Goal: Task Accomplishment & Management: Manage account settings

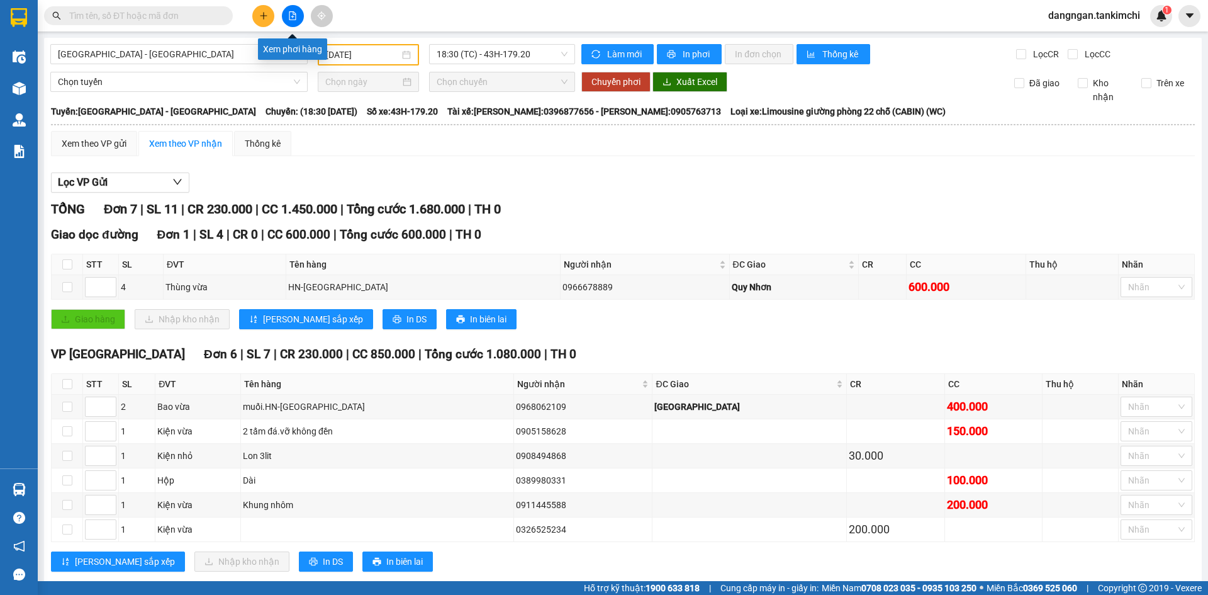
click at [286, 22] on button at bounding box center [293, 16] width 22 height 22
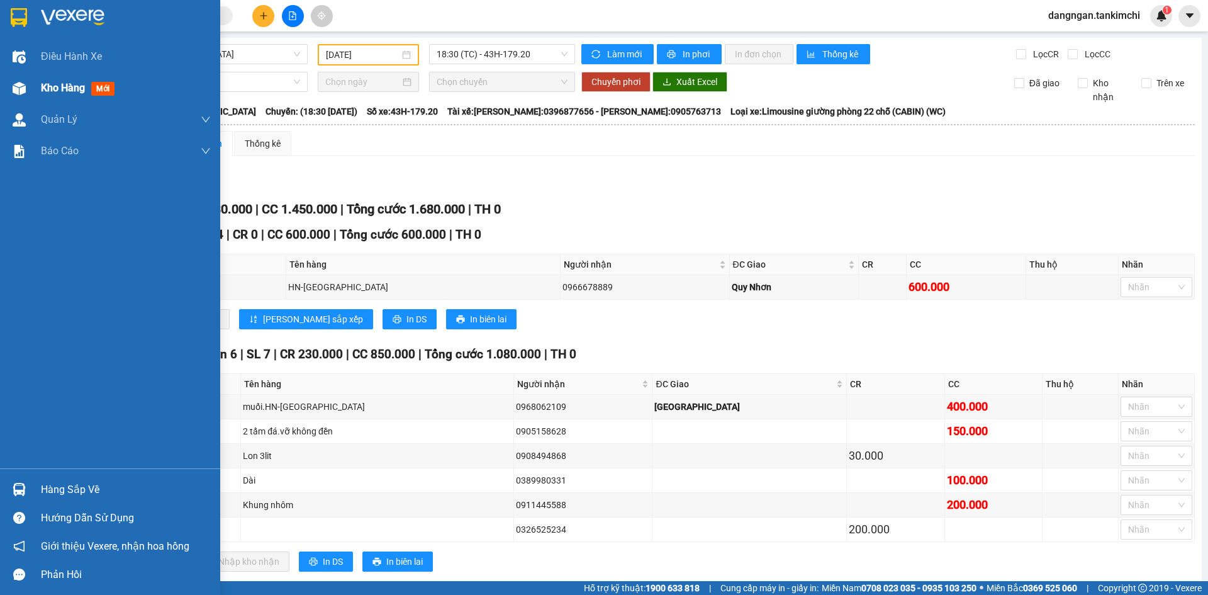
click at [20, 93] on img at bounding box center [19, 88] width 13 height 13
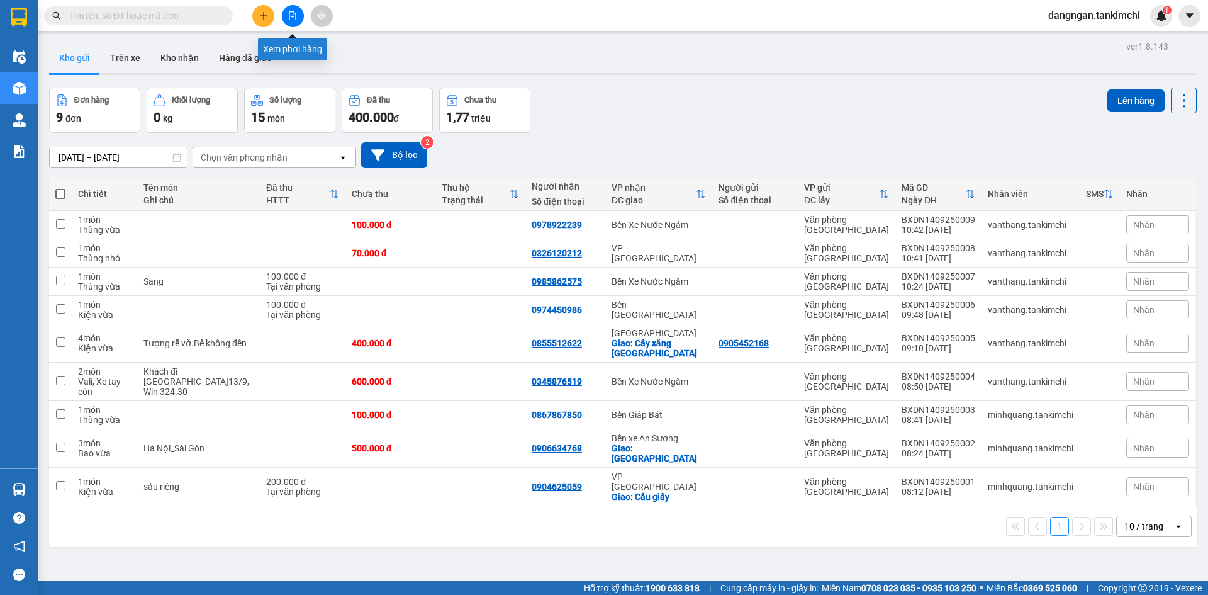
click at [293, 11] on button at bounding box center [293, 16] width 22 height 22
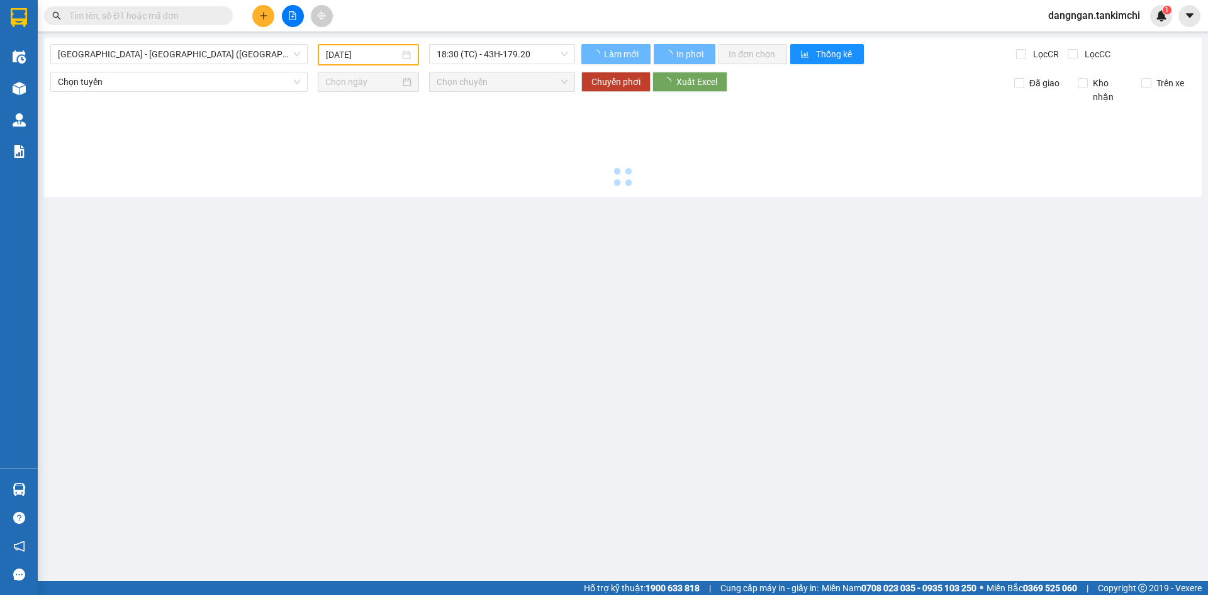
type input "[DATE]"
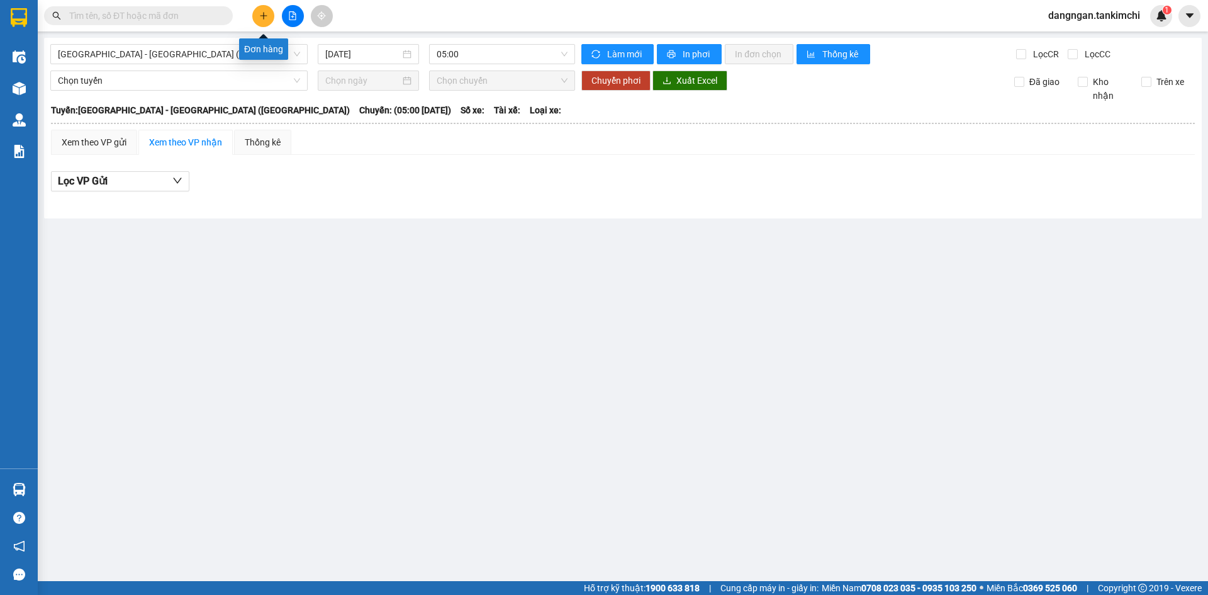
click at [264, 11] on icon "plus" at bounding box center [263, 15] width 9 height 9
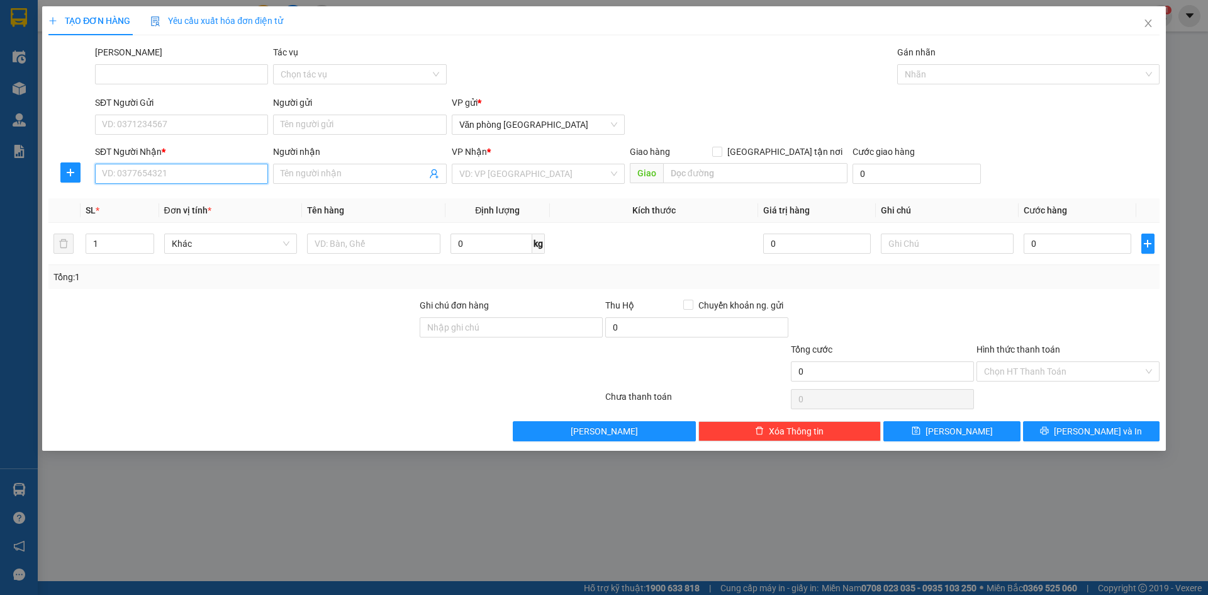
click at [220, 174] on input "SĐT Người Nhận *" at bounding box center [181, 174] width 173 height 20
type input "0905808308"
click at [297, 179] on input "Người nhận" at bounding box center [353, 174] width 145 height 14
type input "Q"
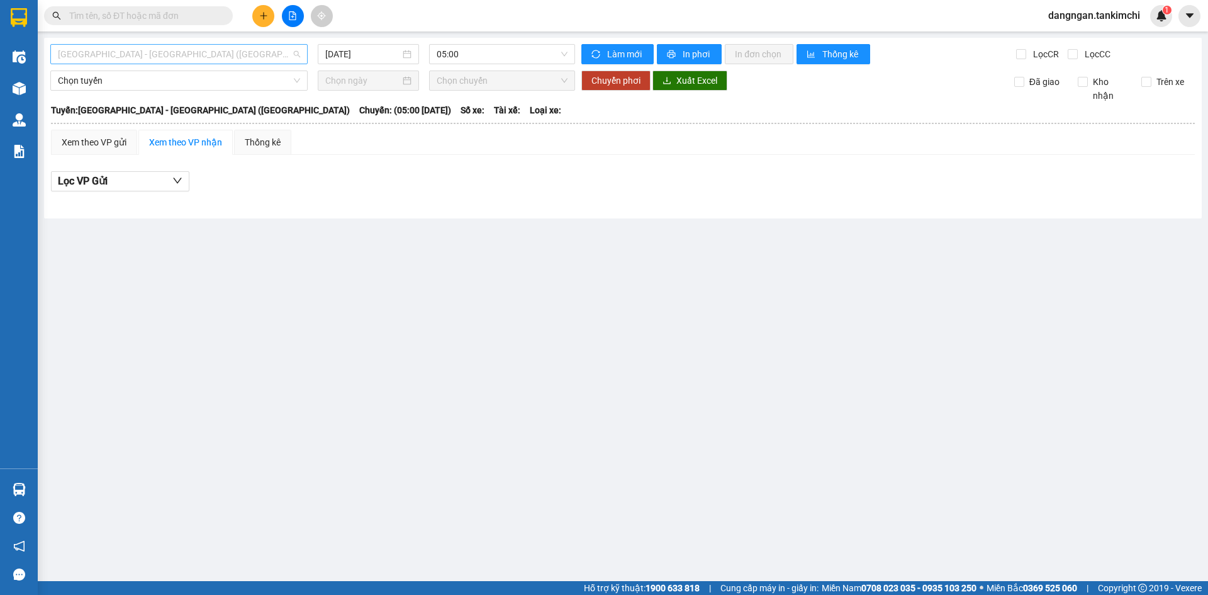
click at [94, 60] on span "[GEOGRAPHIC_DATA] - [GEOGRAPHIC_DATA] ([GEOGRAPHIC_DATA])" at bounding box center [179, 54] width 242 height 19
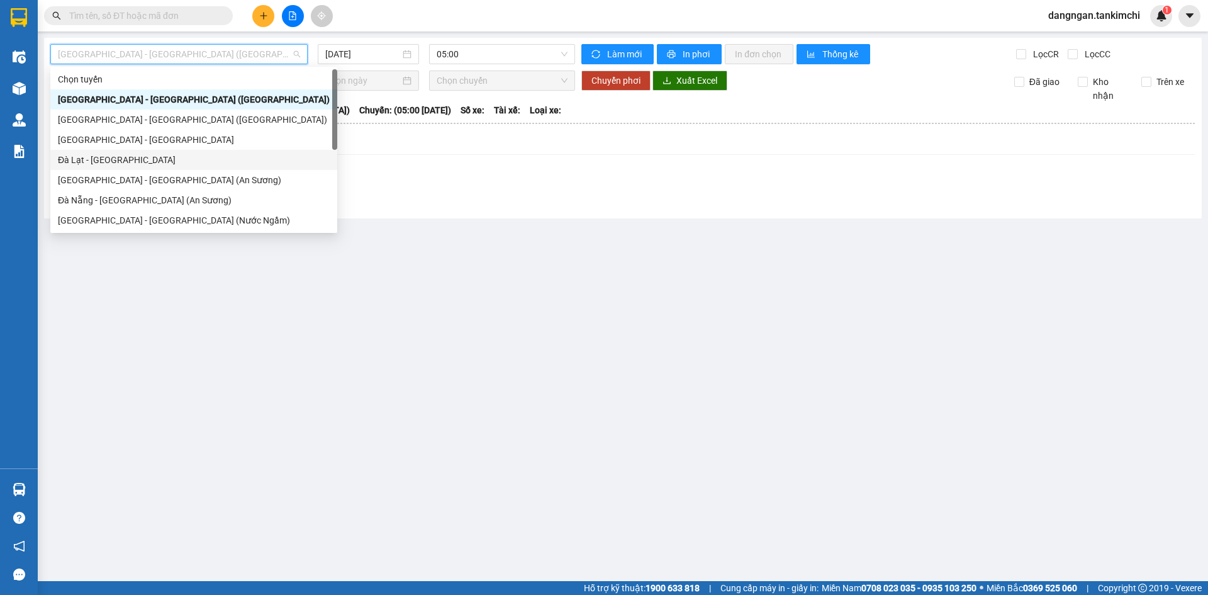
click at [119, 161] on div "Đà Lạt - Đà Nẵng" at bounding box center [194, 160] width 272 height 14
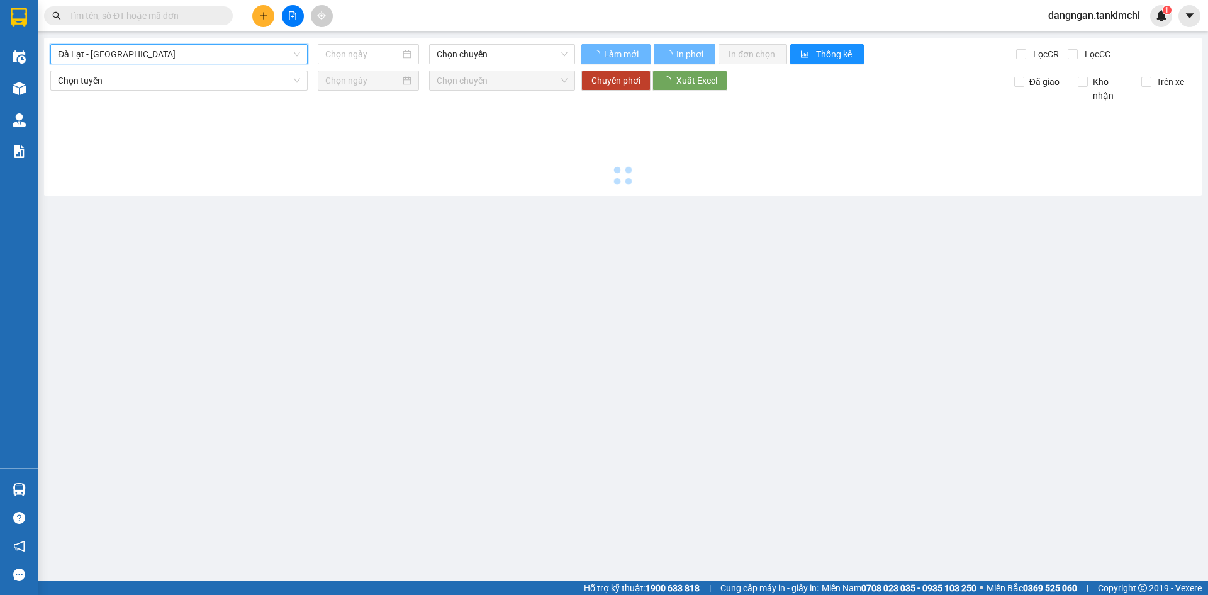
type input "14/09/2025"
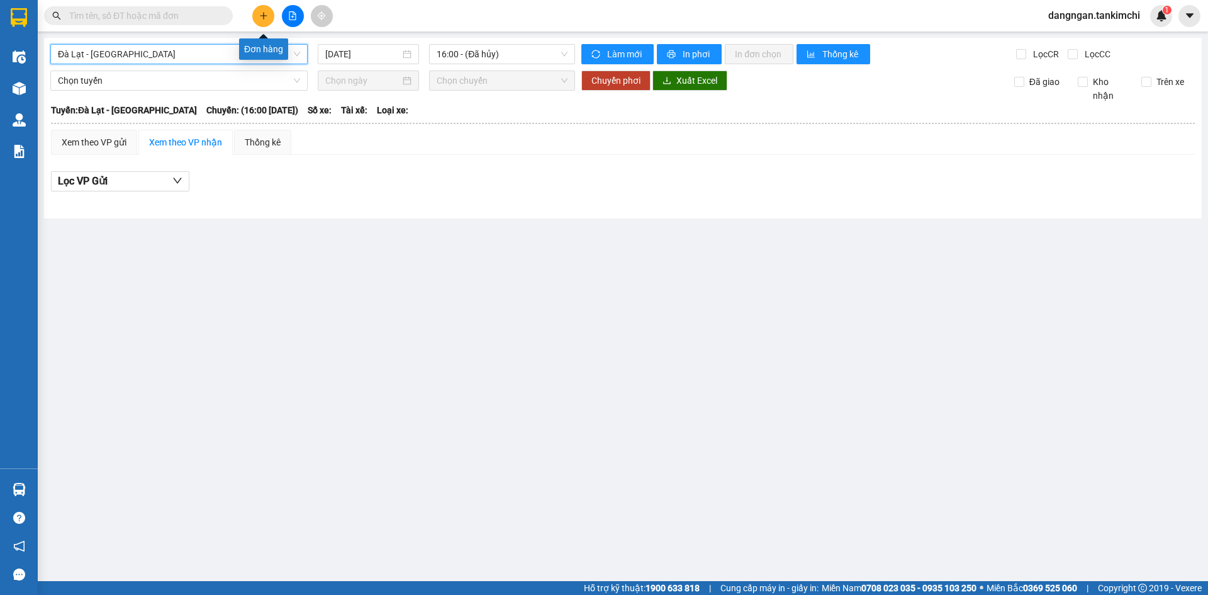
click at [255, 17] on button at bounding box center [263, 16] width 22 height 22
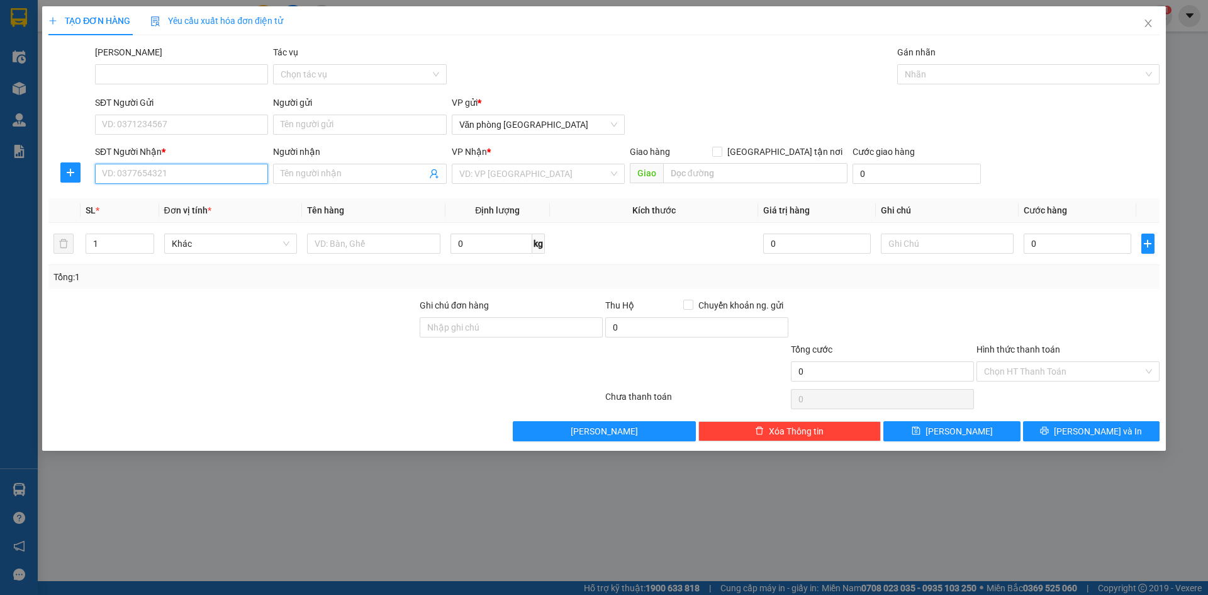
click at [196, 174] on input "SĐT Người Nhận *" at bounding box center [181, 174] width 173 height 20
type input "0905808308"
click at [369, 179] on input "Người nhận" at bounding box center [353, 174] width 145 height 14
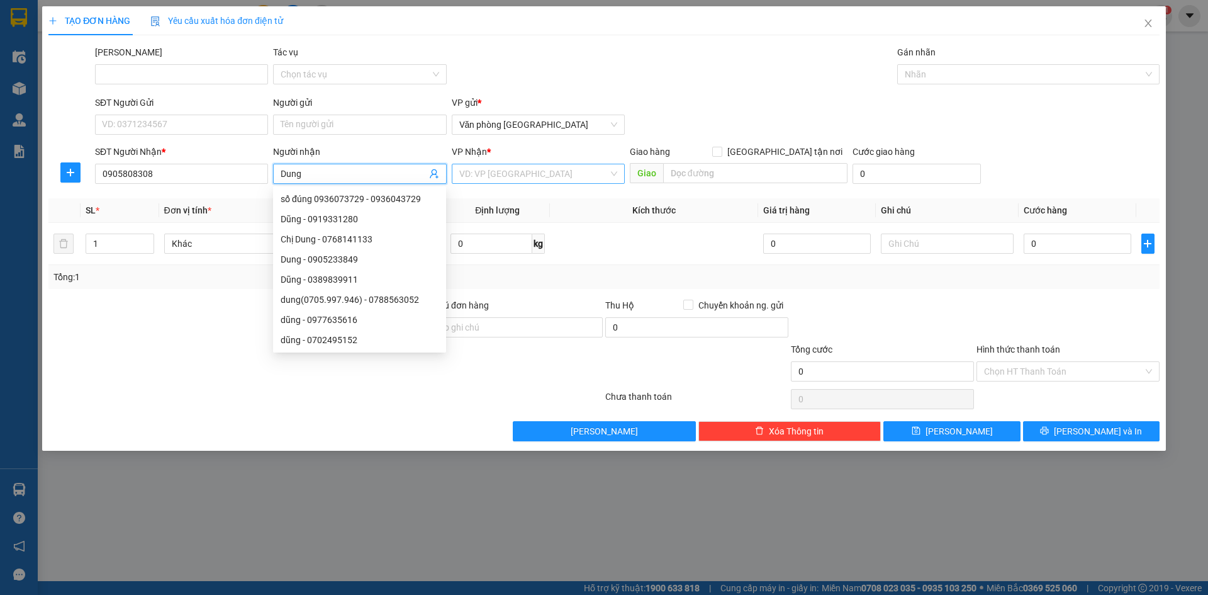
type input "Dung"
click at [487, 165] on input "search" at bounding box center [533, 173] width 149 height 19
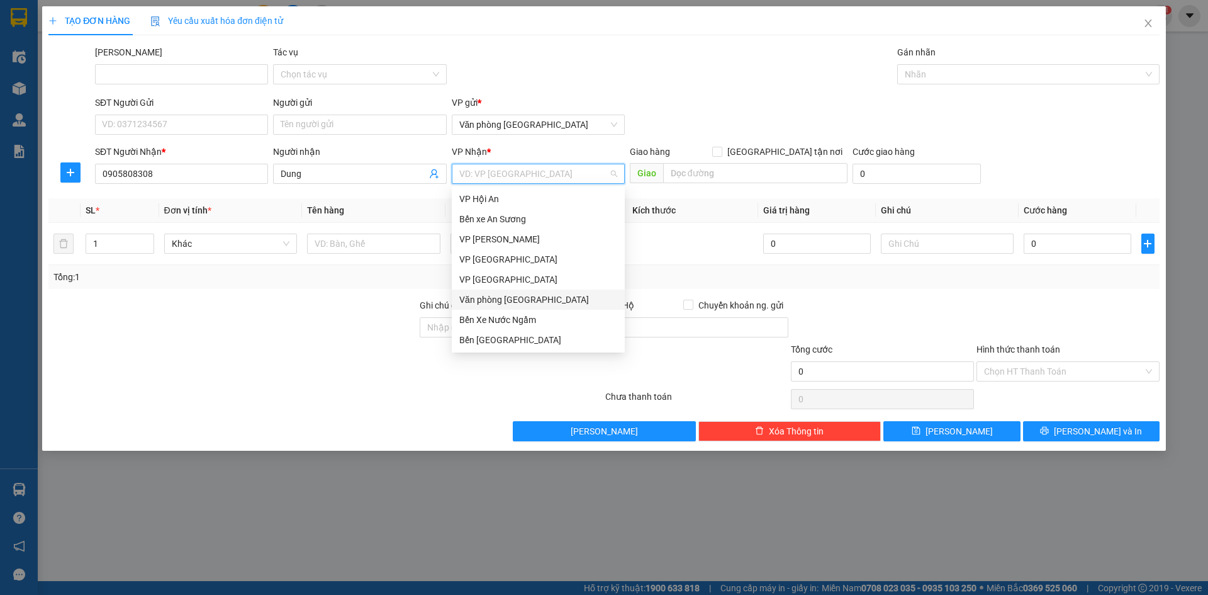
click at [534, 292] on div "Văn phòng Đà Nẵng" at bounding box center [538, 299] width 173 height 20
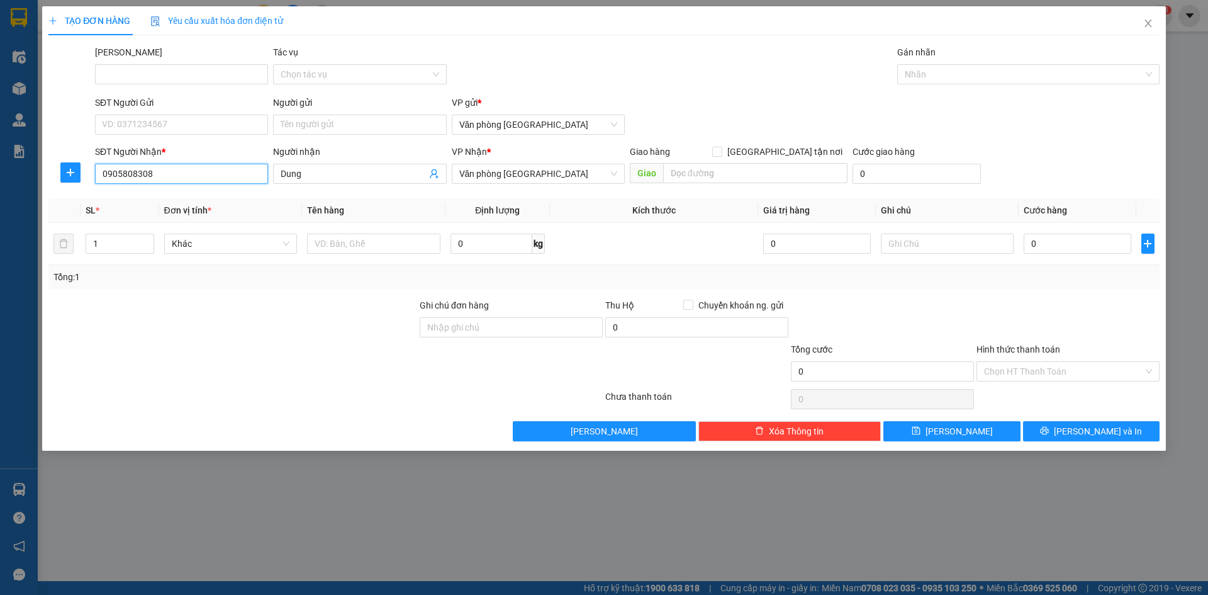
click at [213, 176] on input "0905808308" at bounding box center [181, 174] width 173 height 20
click at [615, 128] on span "Văn phòng Đà Nẵng" at bounding box center [538, 124] width 158 height 19
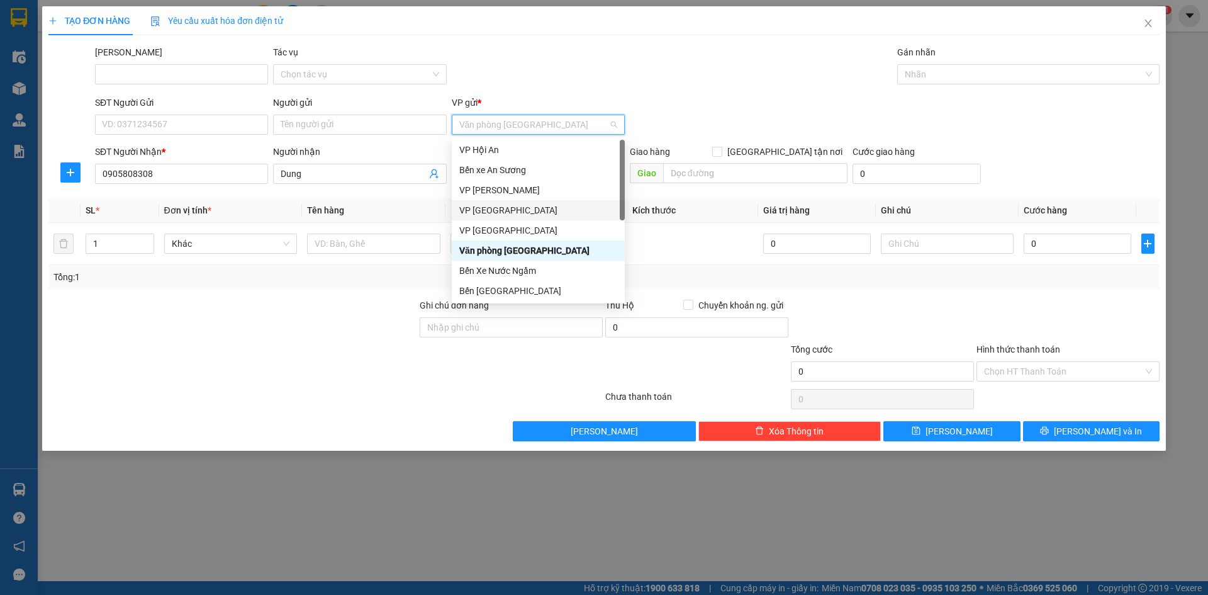
click at [544, 206] on div "VP [GEOGRAPHIC_DATA]" at bounding box center [538, 210] width 158 height 14
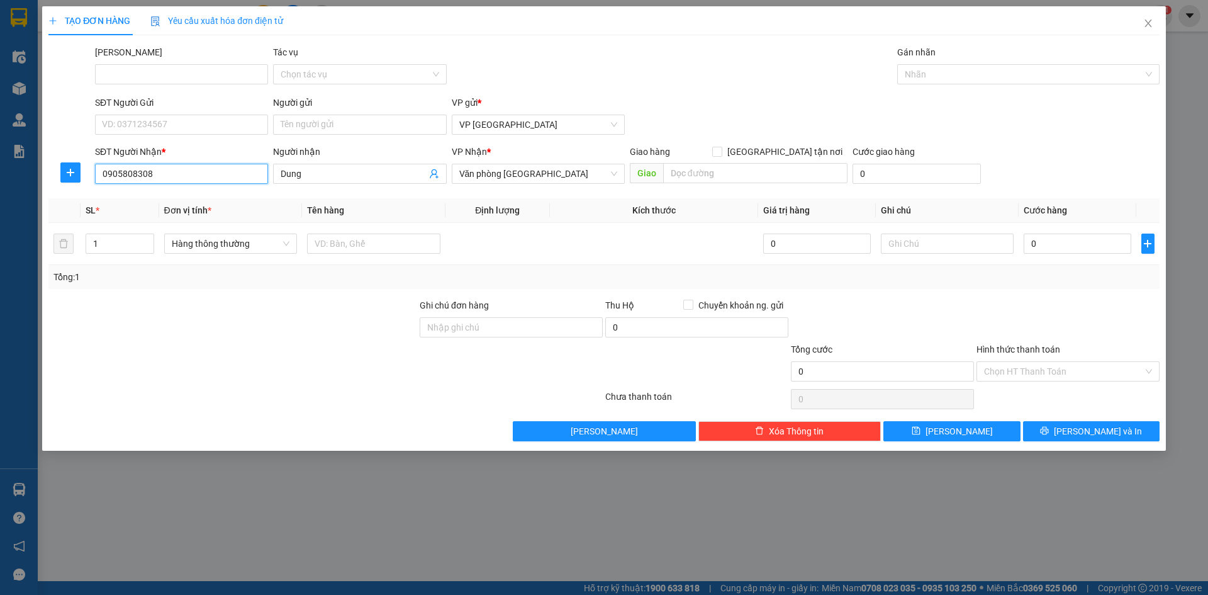
click at [206, 177] on input "0905808308" at bounding box center [181, 174] width 173 height 20
click at [242, 174] on input "0905808308" at bounding box center [181, 174] width 173 height 20
type input "0905808308"
click at [250, 247] on span "Hàng thông thường" at bounding box center [231, 243] width 118 height 19
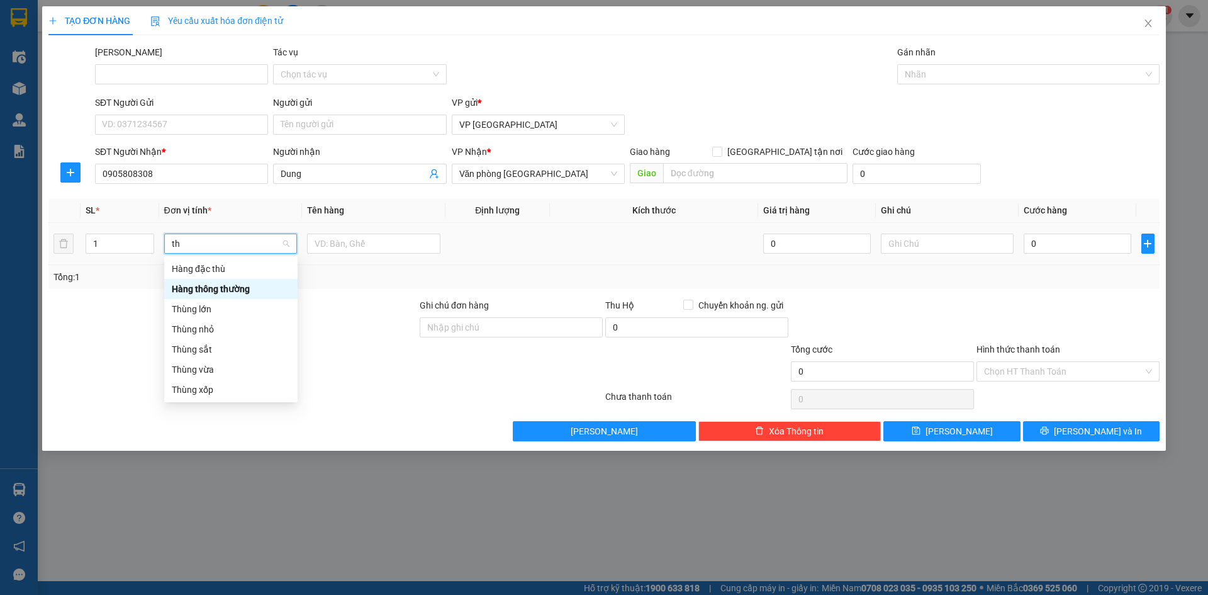
type input "t"
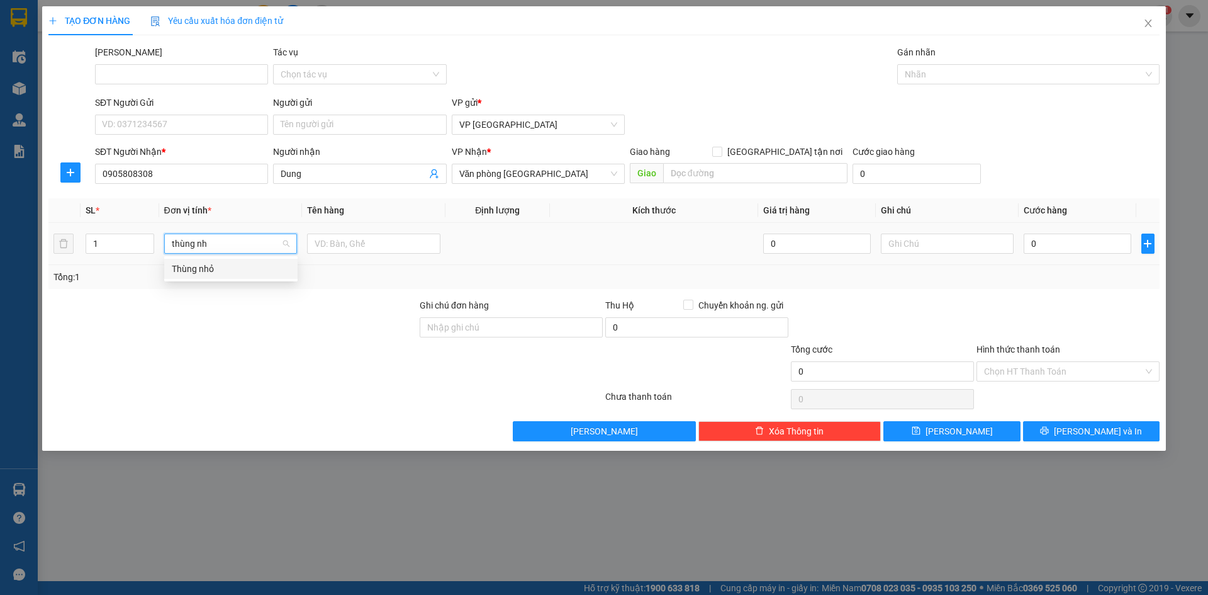
type input "thùng nhỏ"
click at [239, 267] on div "Thùng nhỏ" at bounding box center [231, 269] width 118 height 14
click at [330, 242] on input "text" at bounding box center [373, 243] width 133 height 20
drag, startPoint x: 384, startPoint y: 237, endPoint x: 340, endPoint y: 247, distance: 44.4
click at [340, 247] on input "Bông 100000" at bounding box center [373, 243] width 133 height 20
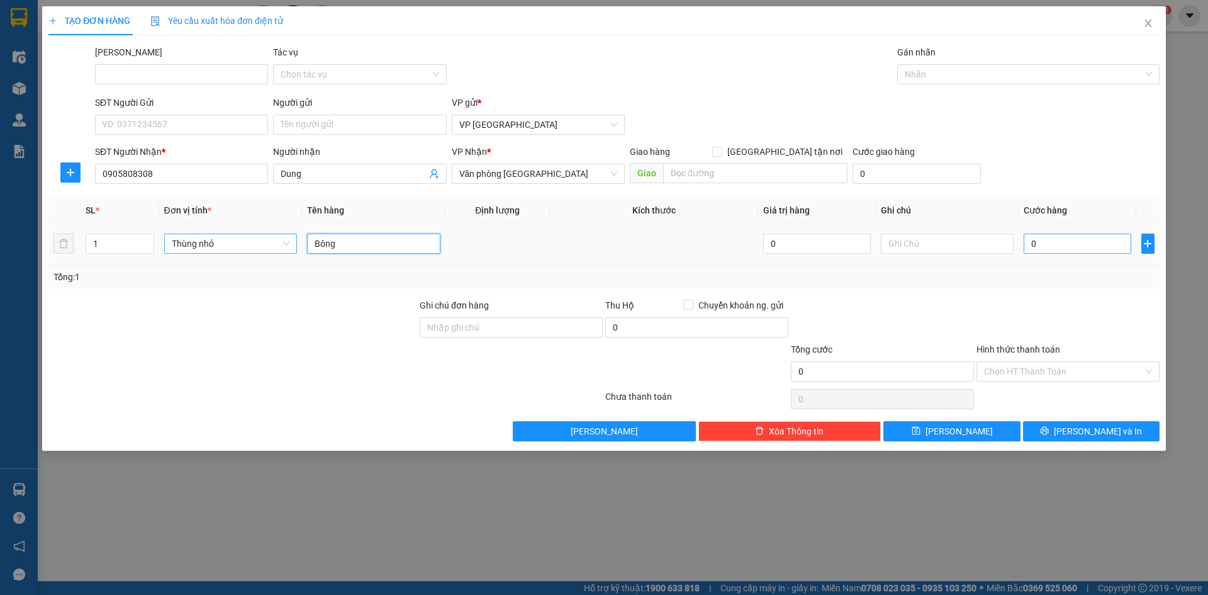
type input "Bông"
click at [1072, 242] on input "0" at bounding box center [1077, 243] width 107 height 20
paste input "100.00"
type input "100.000"
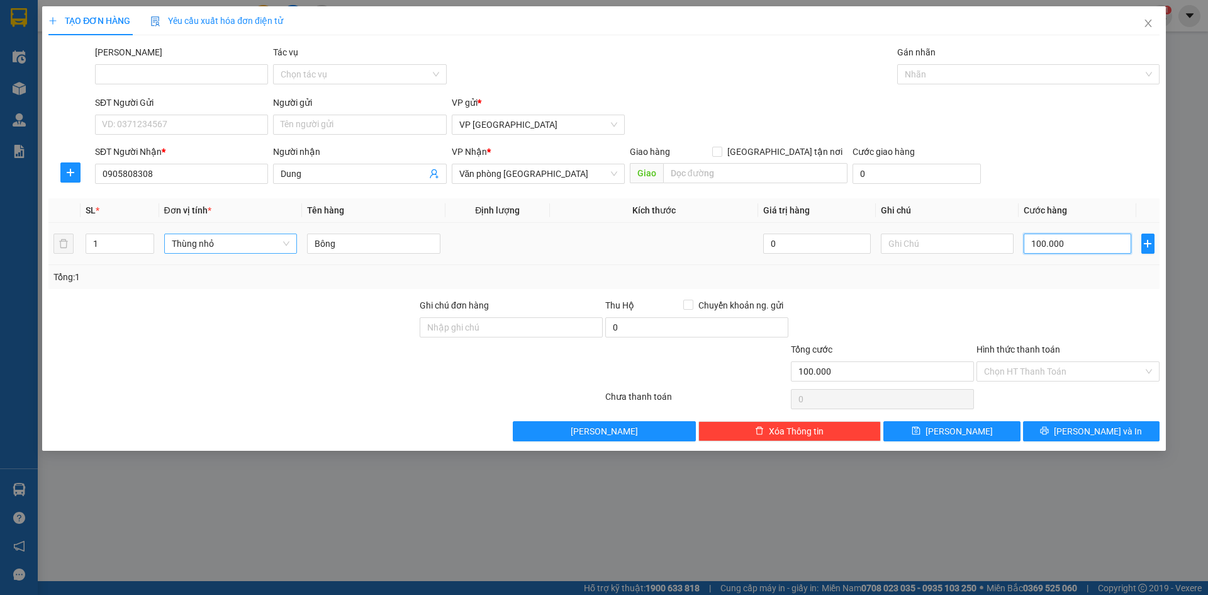
type input "100.000"
click at [969, 434] on button "Lưu" at bounding box center [952, 431] width 137 height 20
type input "0"
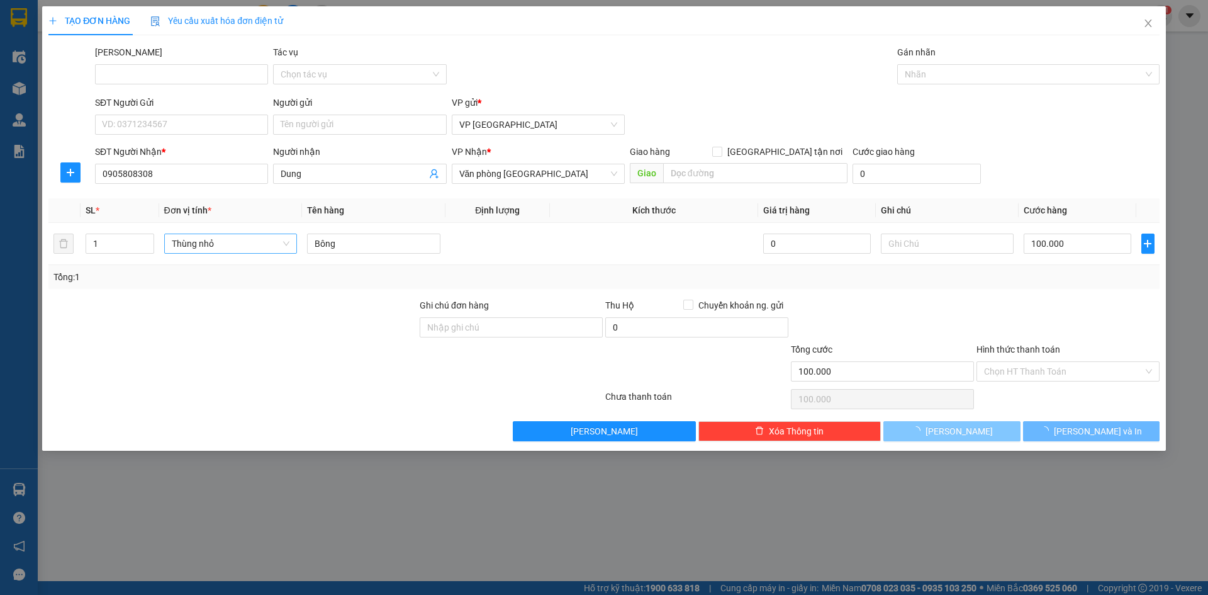
type input "0"
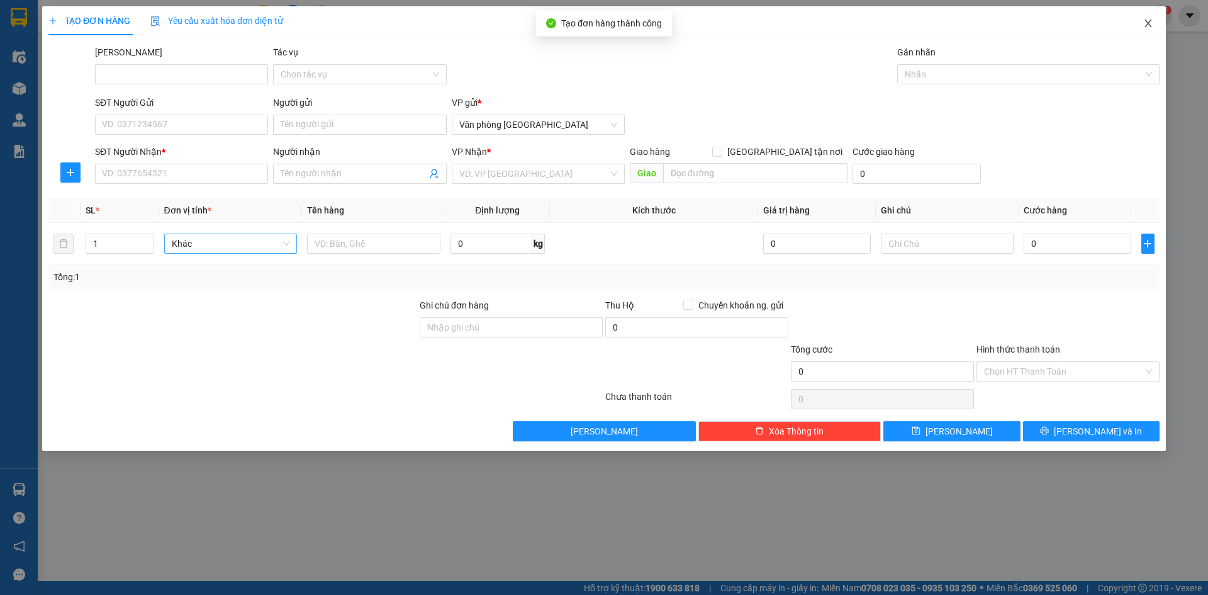
click at [1152, 25] on icon "close" at bounding box center [1148, 23] width 10 height 10
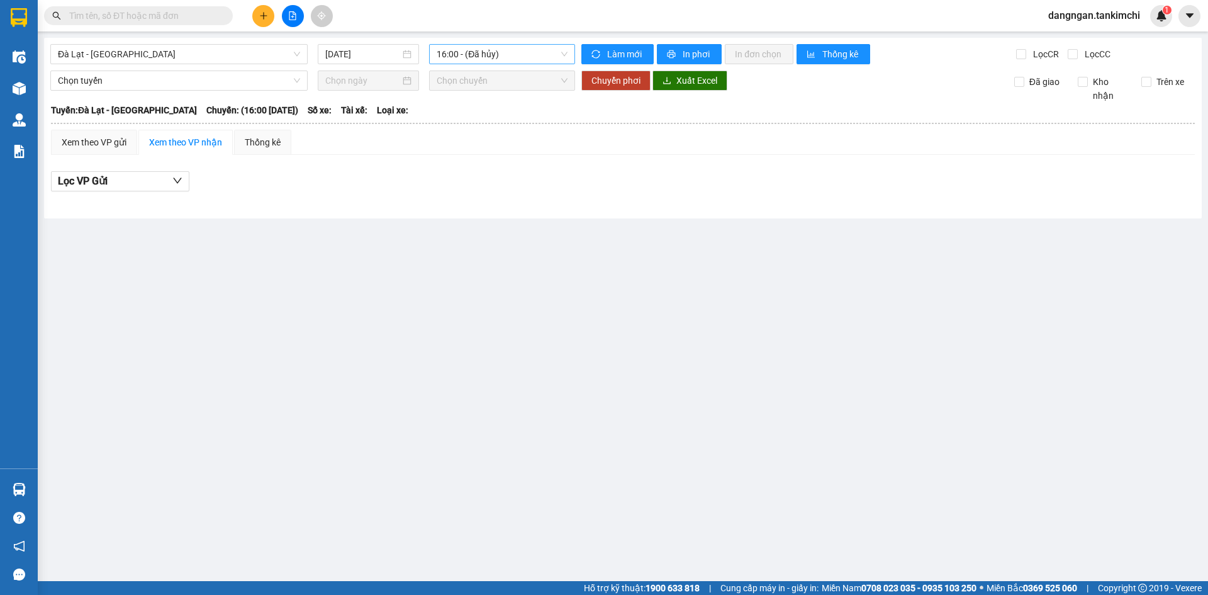
click at [509, 52] on span "16:00 - (Đã hủy)" at bounding box center [502, 54] width 131 height 19
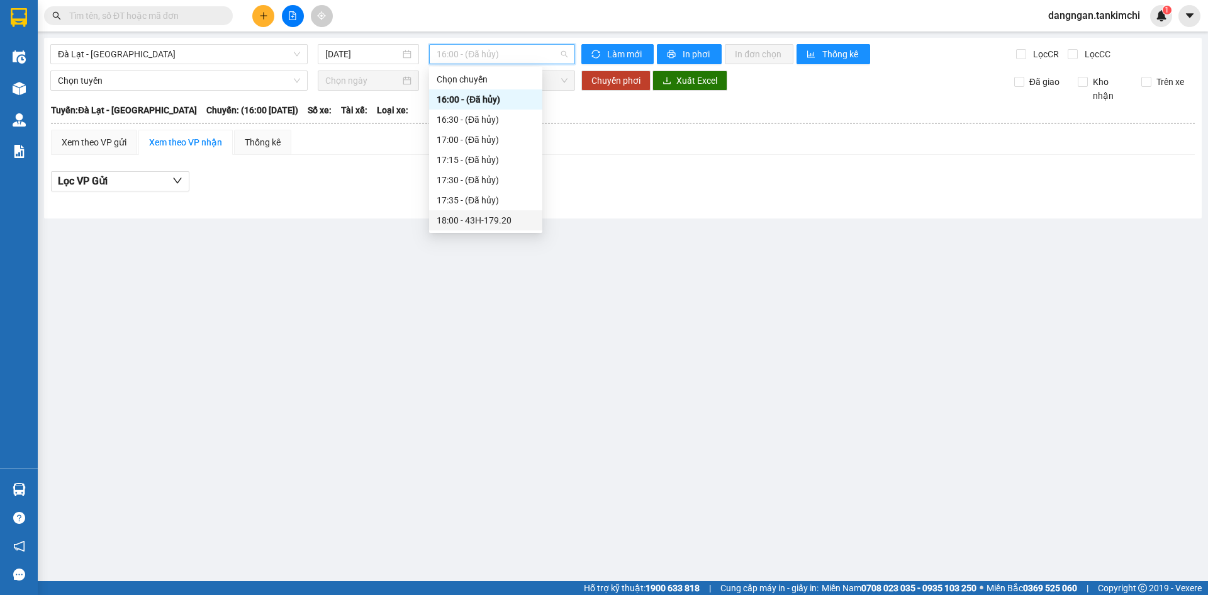
click at [510, 218] on div "18:00 - 43H-179.20" at bounding box center [486, 220] width 98 height 14
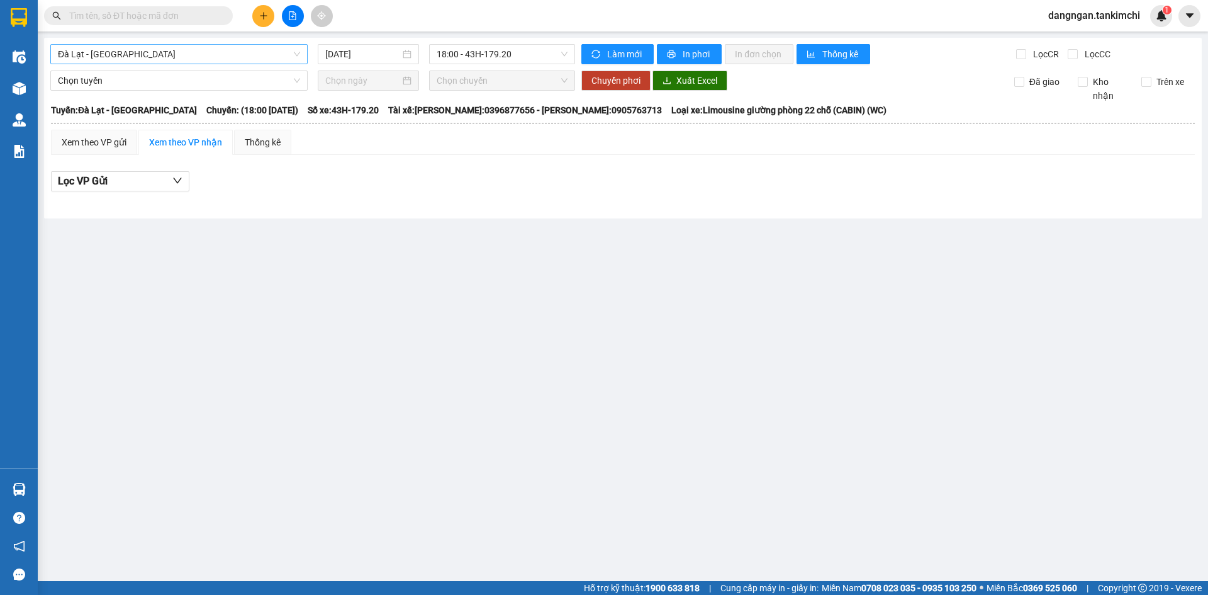
click at [194, 52] on span "Đà Lạt - Đà Nẵng" at bounding box center [179, 54] width 242 height 19
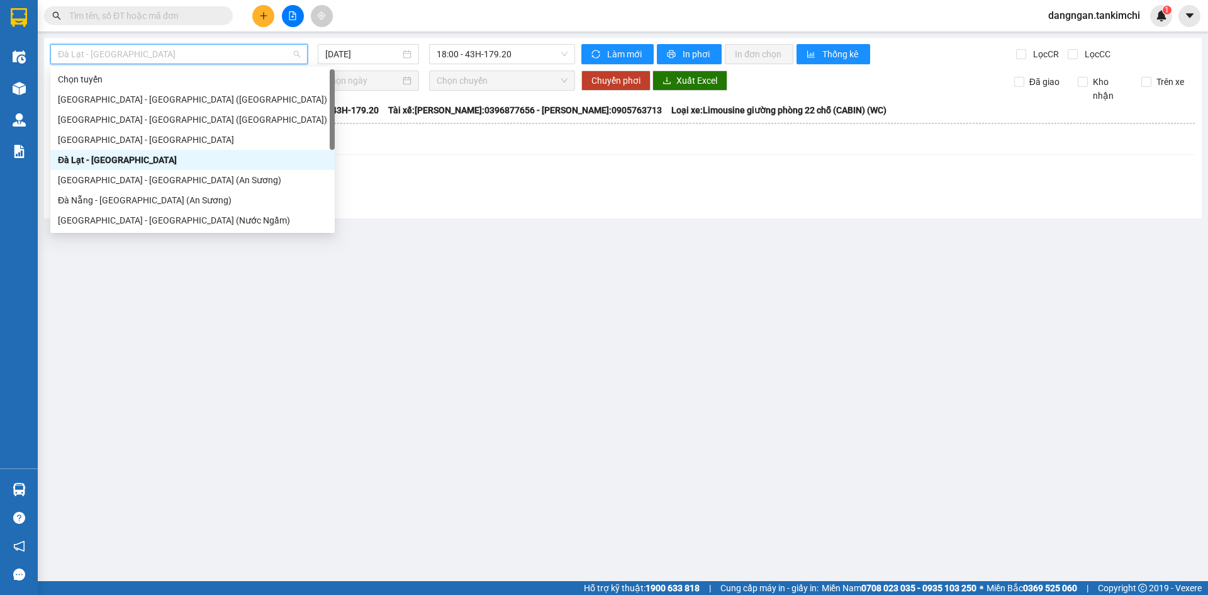
click at [179, 155] on div "Đà Lạt - Đà Nẵng" at bounding box center [192, 160] width 269 height 14
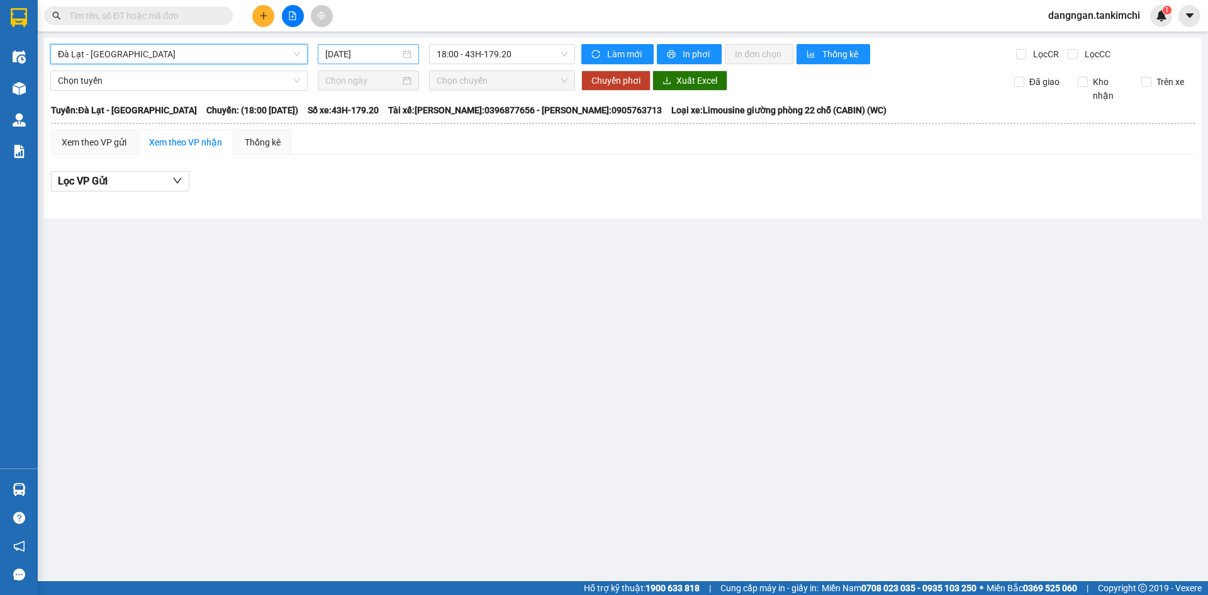
click at [339, 57] on input "14/09/2025" at bounding box center [362, 54] width 75 height 14
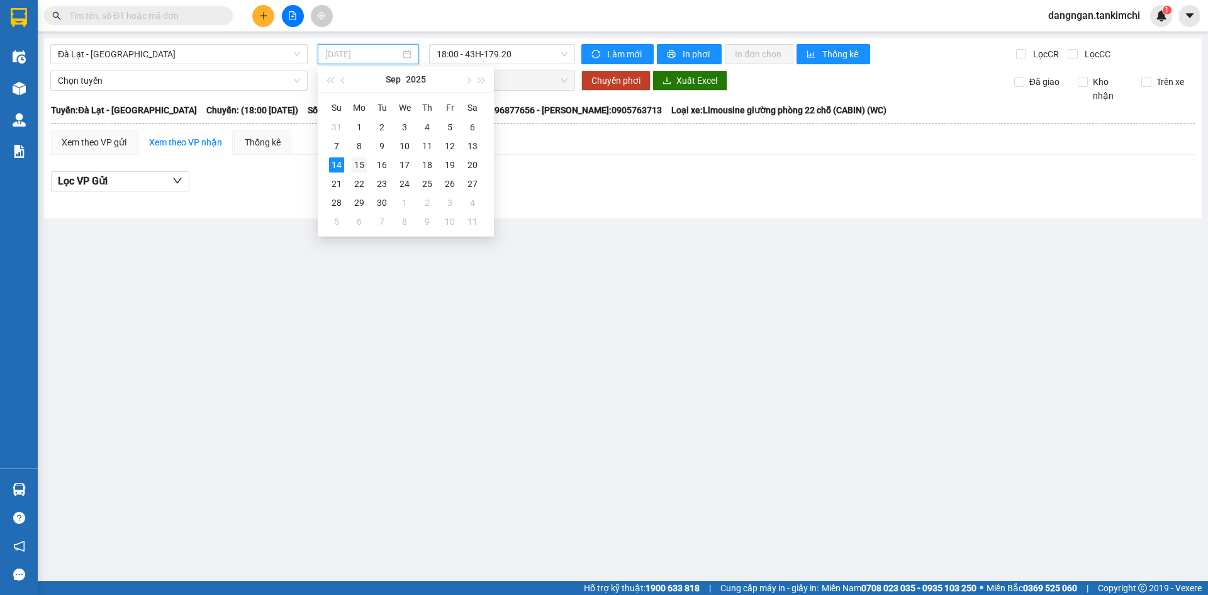
click at [361, 168] on div "15" at bounding box center [359, 164] width 15 height 15
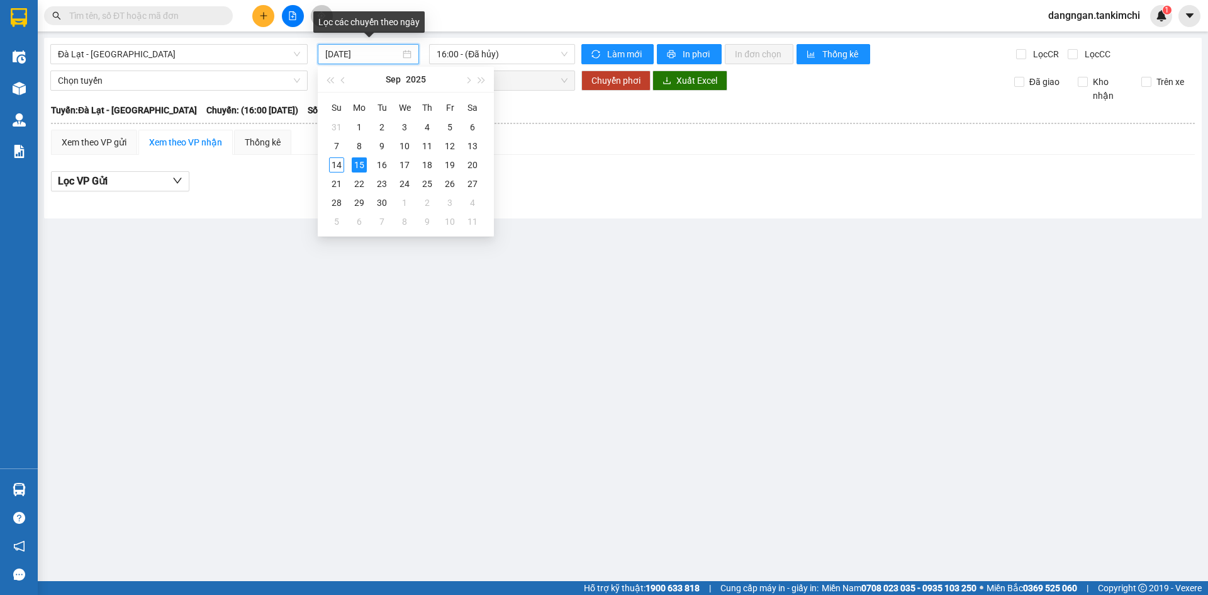
click at [376, 57] on input "15/09/2025" at bounding box center [362, 54] width 75 height 14
click at [337, 169] on div "14" at bounding box center [336, 164] width 15 height 15
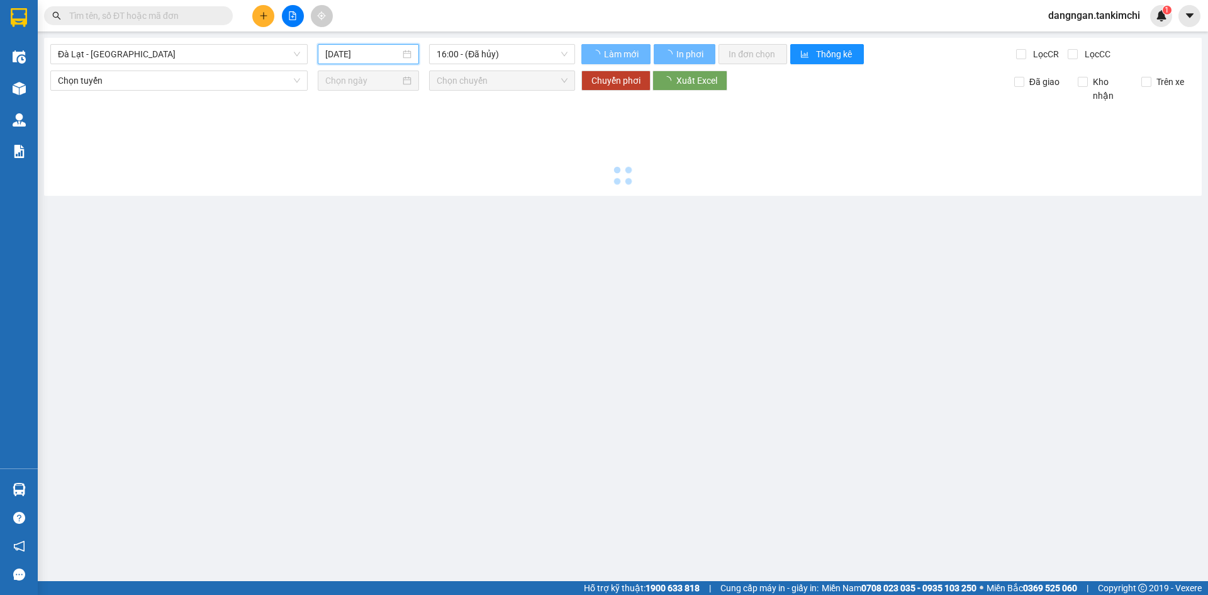
type input "14/09/2025"
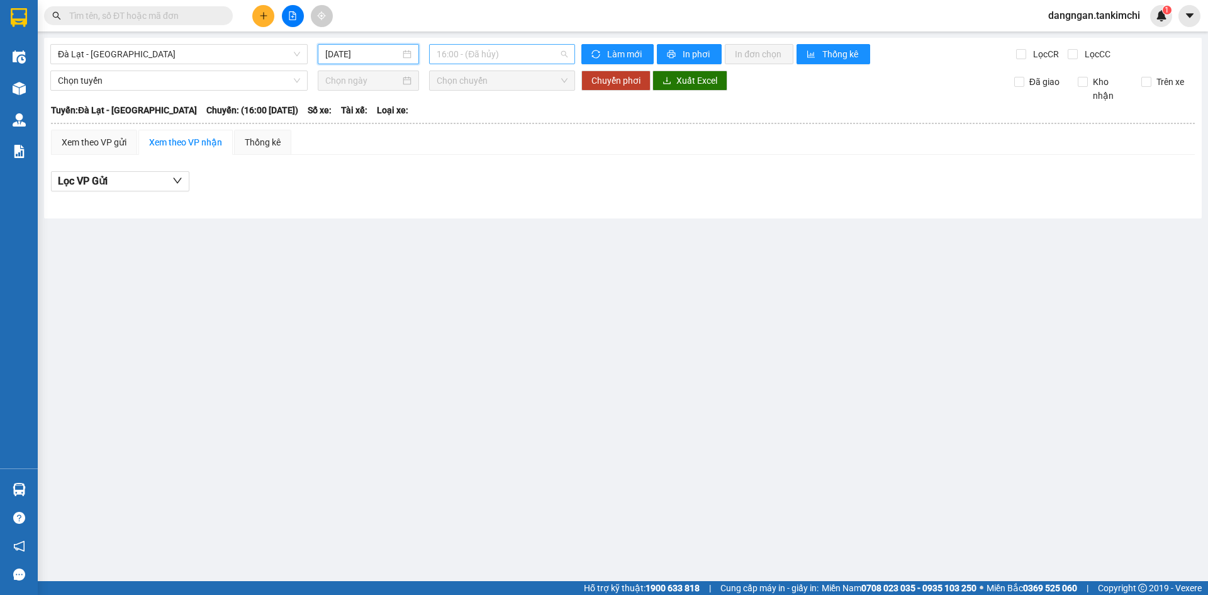
click at [463, 55] on span "16:00 - (Đã hủy)" at bounding box center [502, 54] width 131 height 19
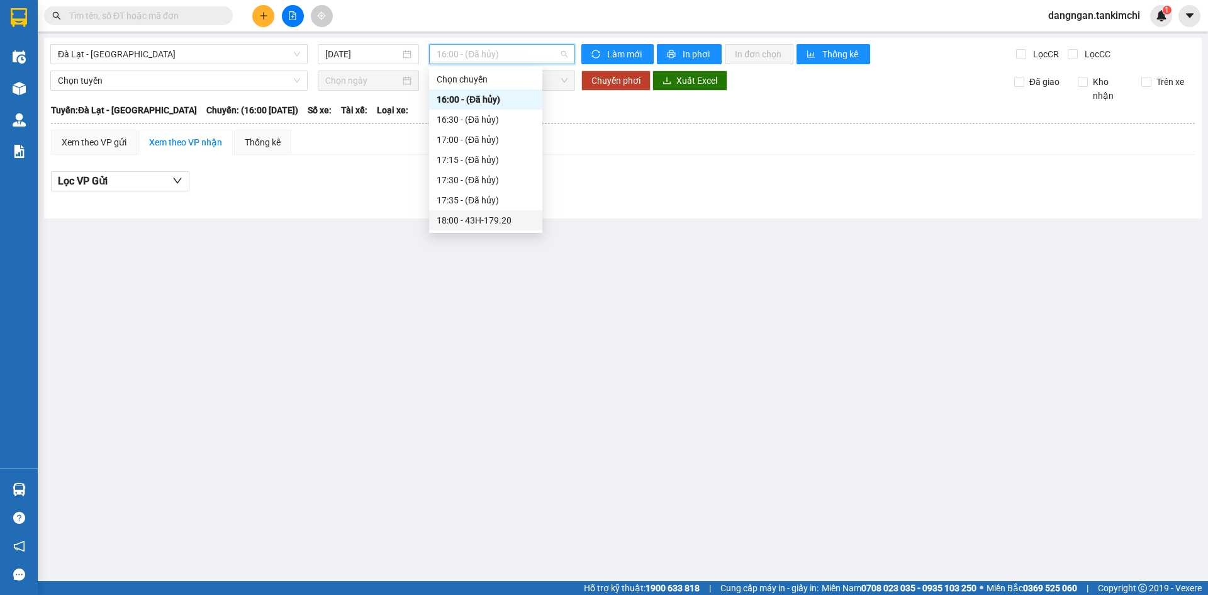
click at [478, 218] on div "18:00 - 43H-179.20" at bounding box center [486, 220] width 98 height 14
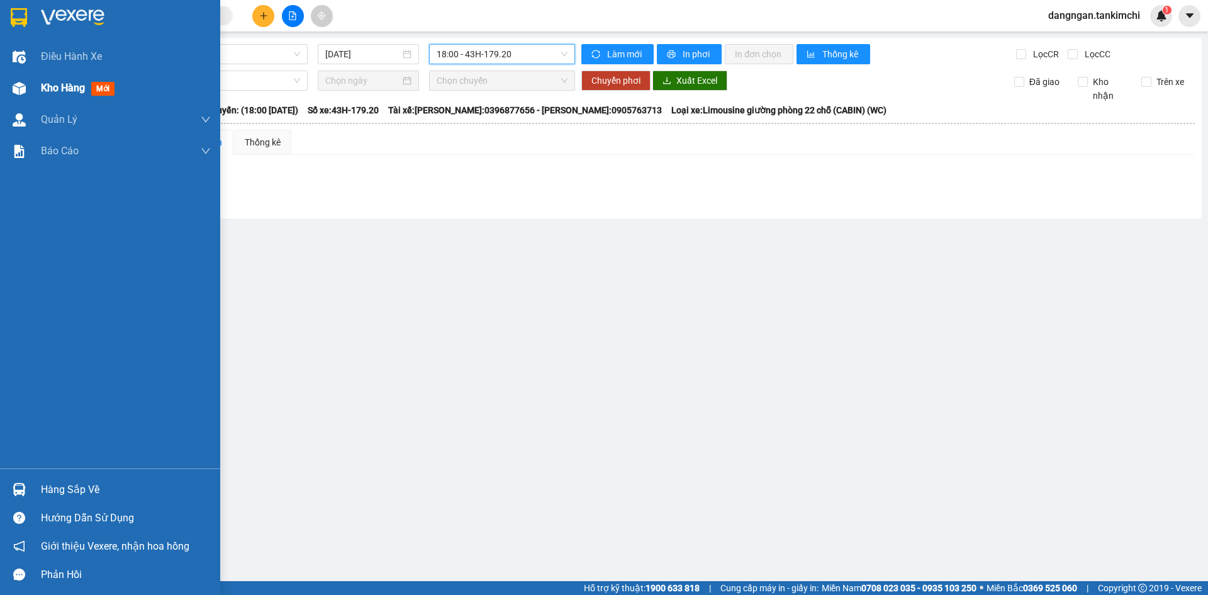
click at [9, 84] on div at bounding box center [19, 88] width 22 height 22
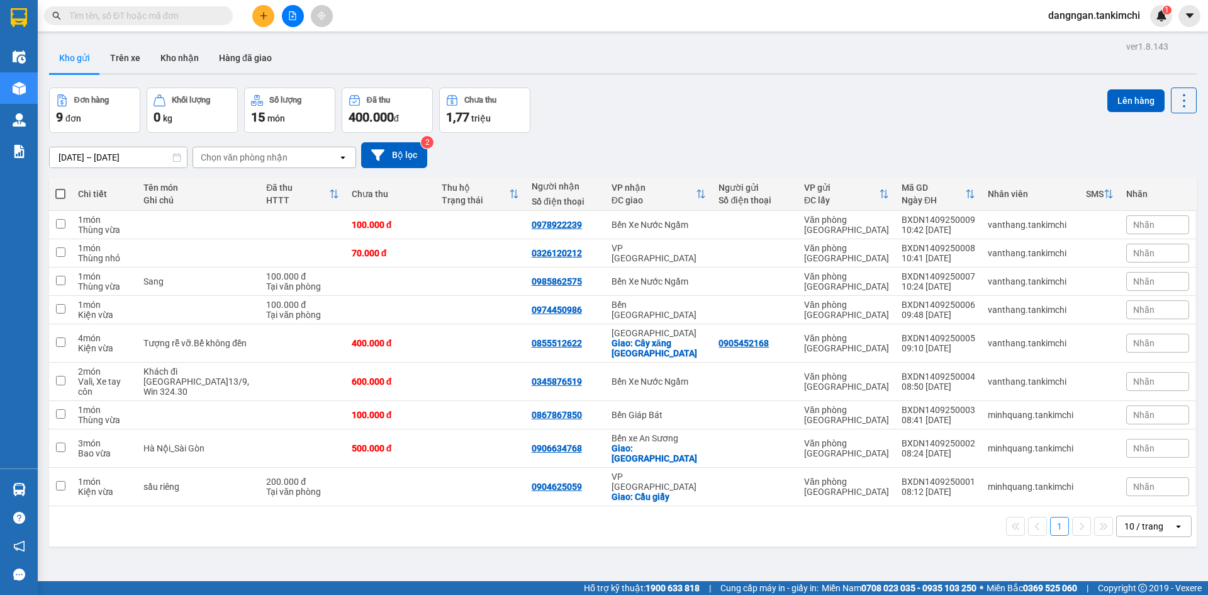
click at [149, 155] on input "12/09/2025 – 14/09/2025" at bounding box center [118, 157] width 137 height 20
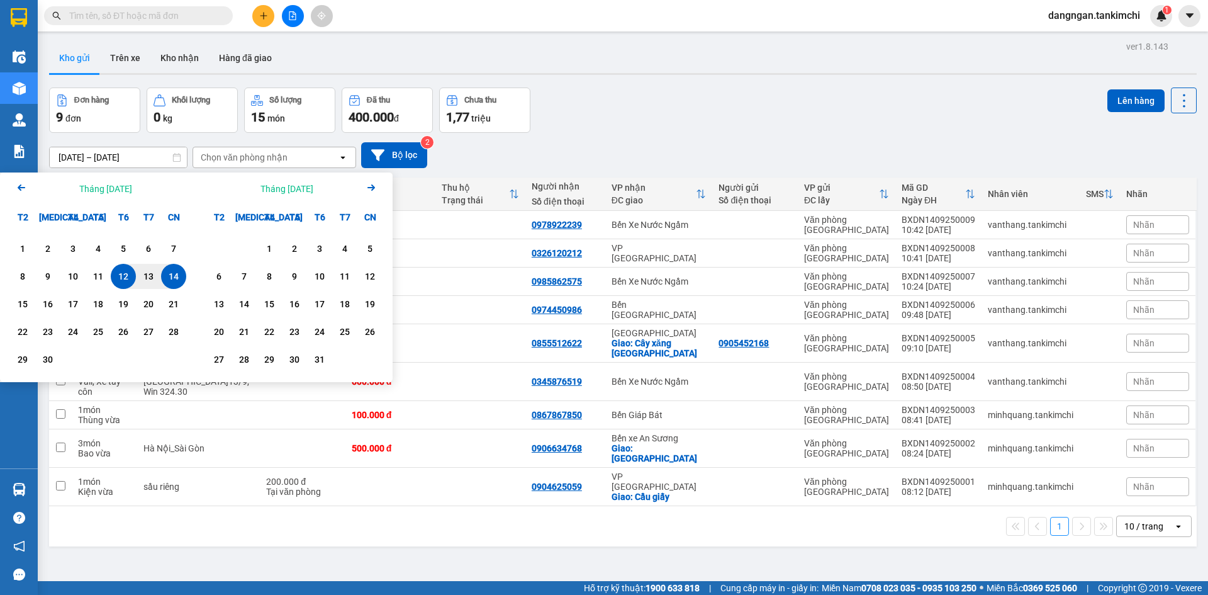
click at [174, 280] on div "14" at bounding box center [174, 276] width 18 height 15
click at [177, 276] on div "14" at bounding box center [174, 276] width 18 height 15
type input "[DATE] – [DATE]"
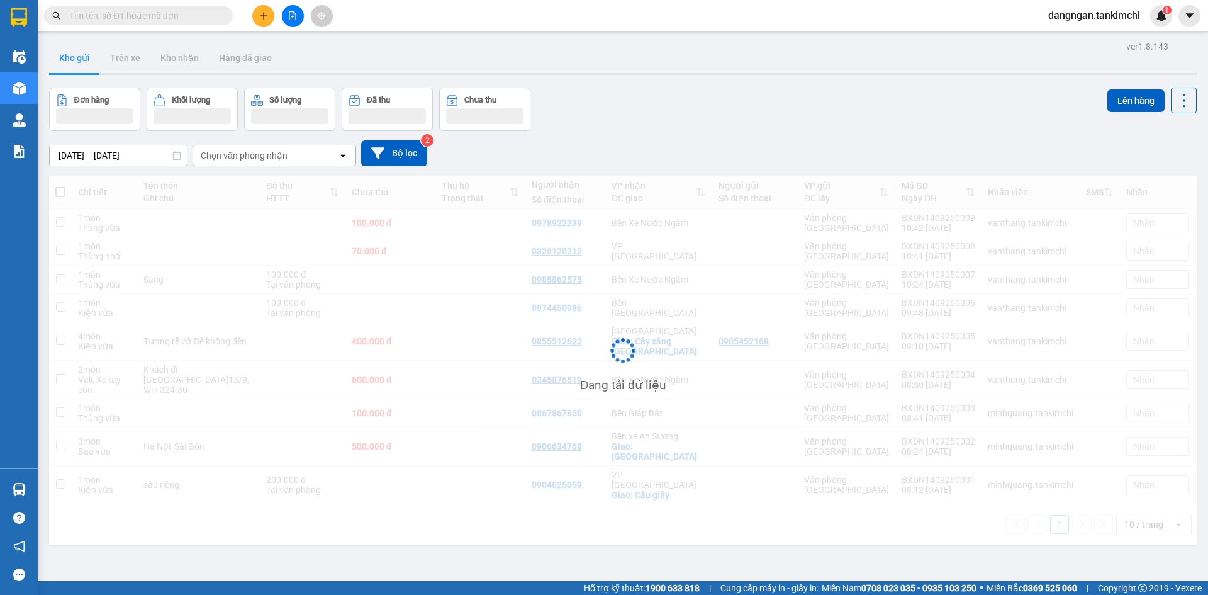
click at [272, 153] on div "Chọn văn phòng nhận" at bounding box center [244, 155] width 87 height 13
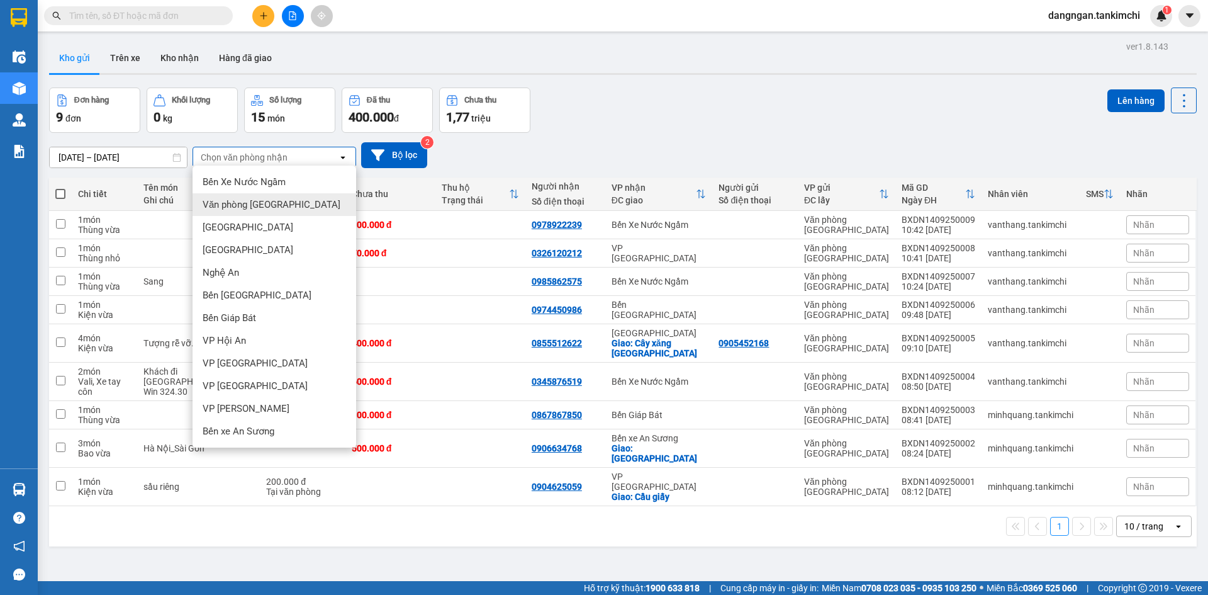
click at [266, 204] on span "Văn phòng Đà Nẵng" at bounding box center [272, 204] width 138 height 13
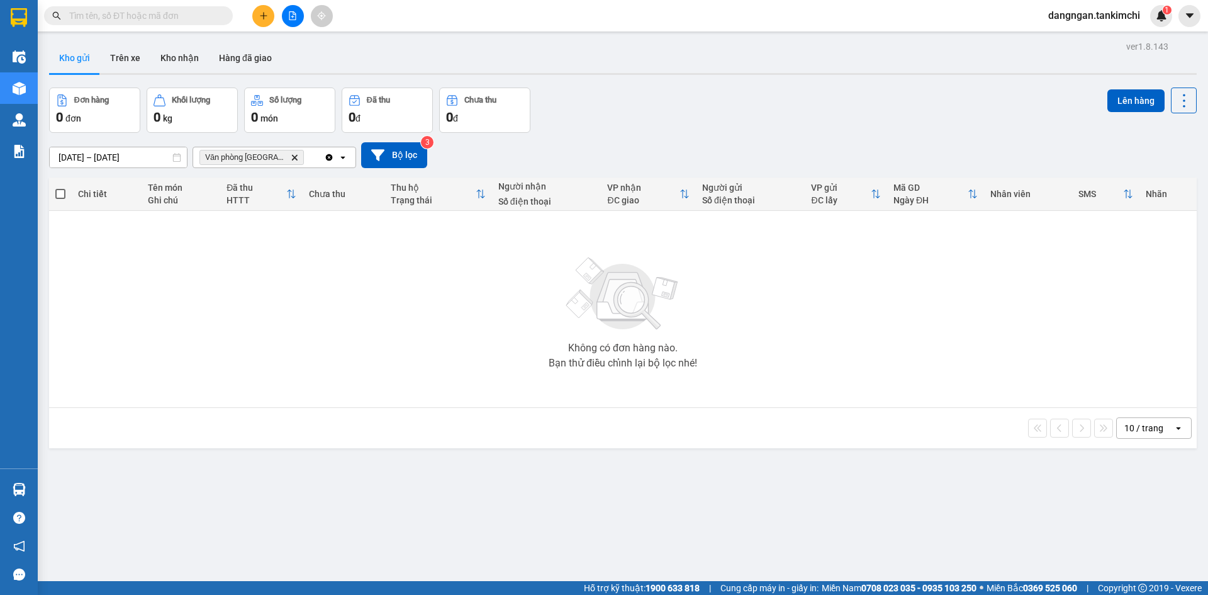
click at [179, 5] on div "Kết quả tìm kiếm ( 0 ) Bộ lọc No Data" at bounding box center [122, 16] width 245 height 22
click at [178, 10] on input "text" at bounding box center [143, 16] width 149 height 14
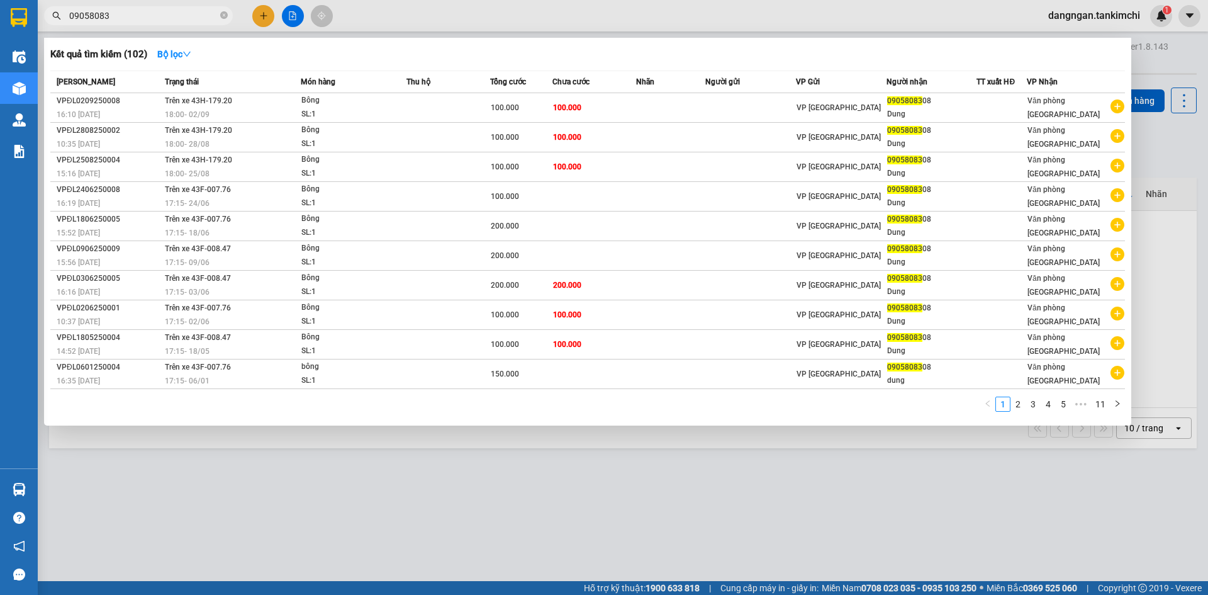
type input "09058083"
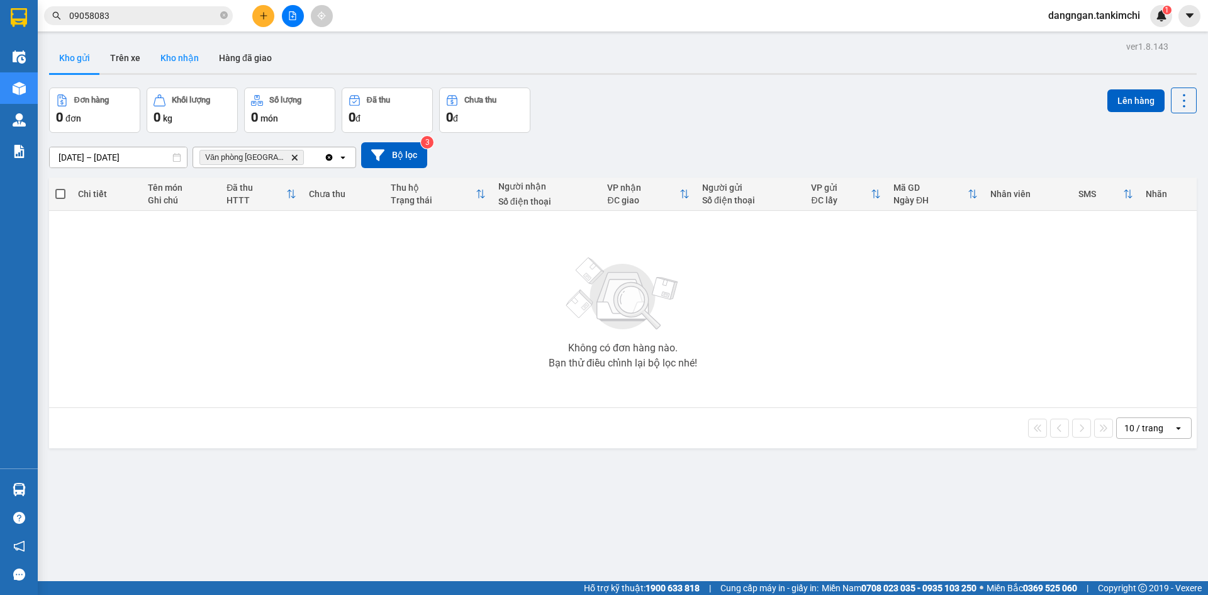
click at [169, 63] on button "Kho nhận" at bounding box center [179, 58] width 59 height 30
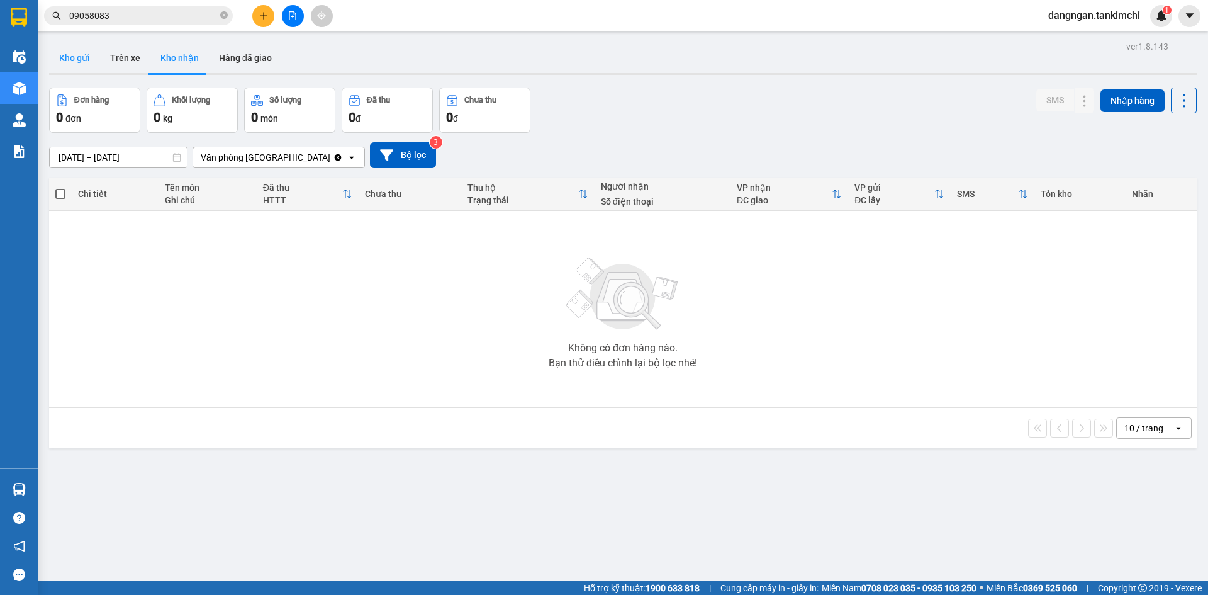
click at [55, 55] on button "Kho gửi" at bounding box center [74, 58] width 51 height 30
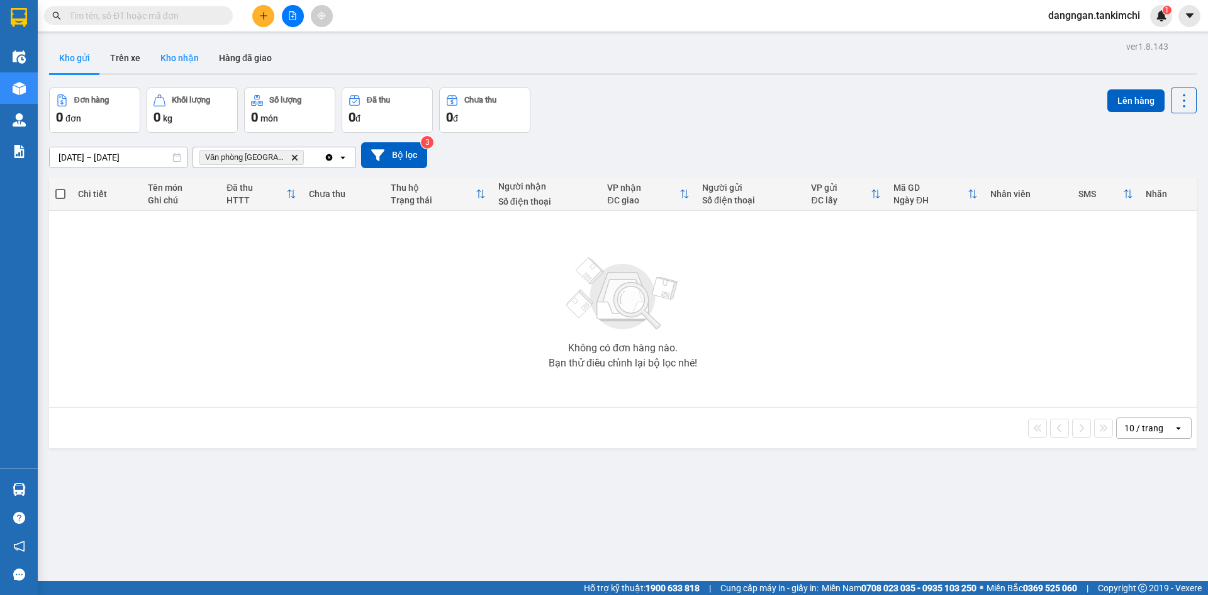
click at [175, 52] on button "Kho nhận" at bounding box center [179, 58] width 59 height 30
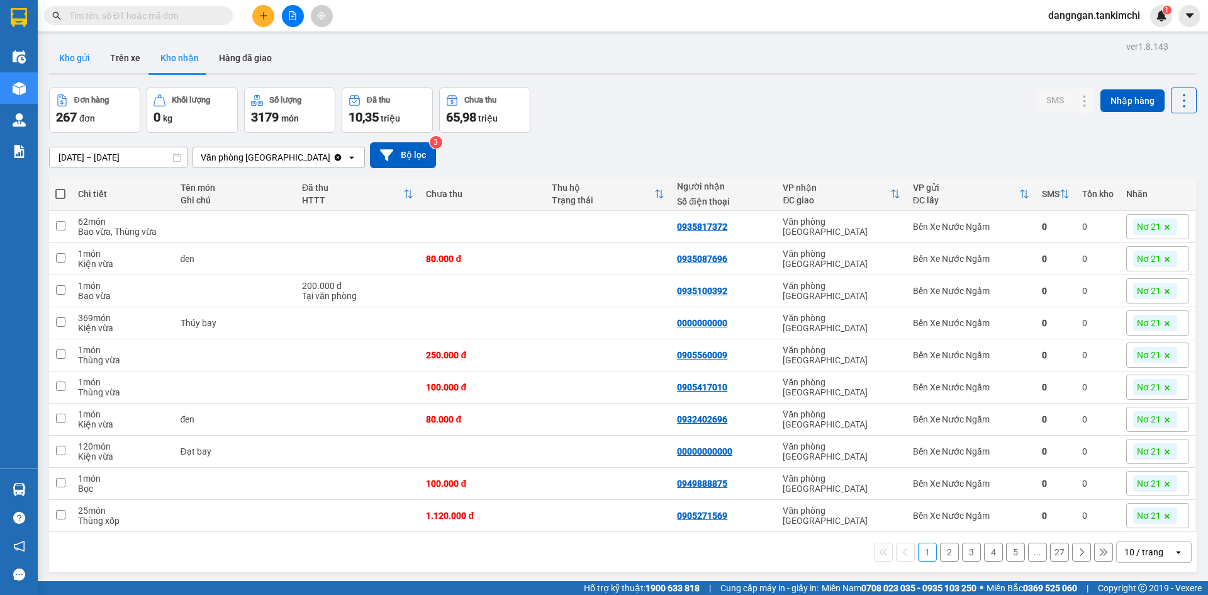
click at [92, 51] on button "Kho gửi" at bounding box center [74, 58] width 51 height 30
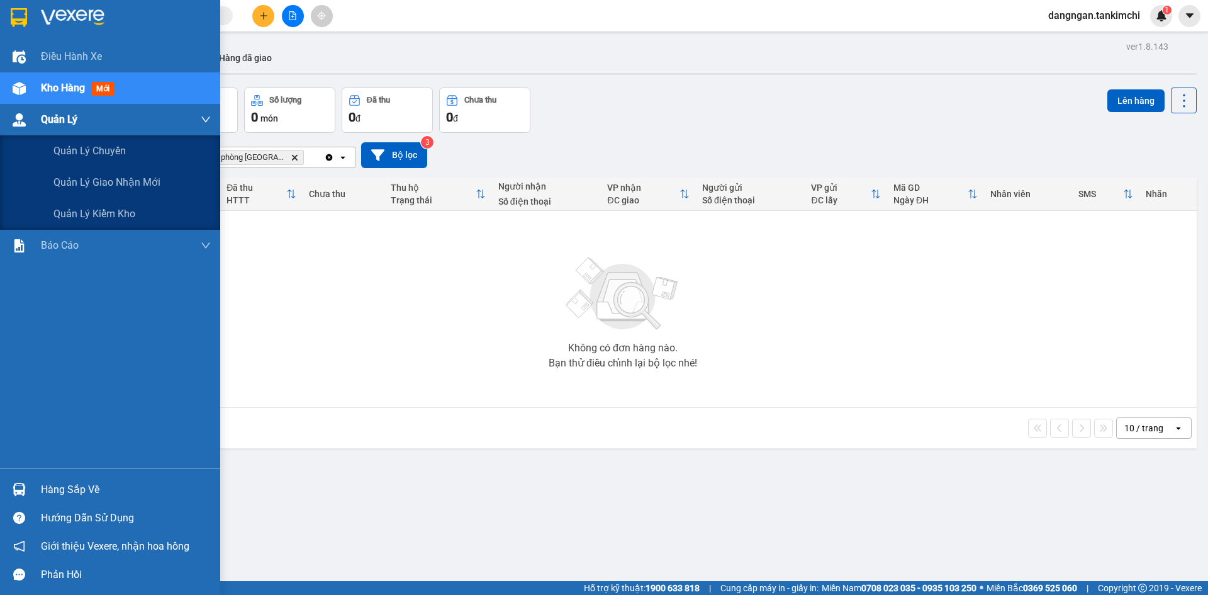
click at [22, 125] on img at bounding box center [19, 119] width 13 height 13
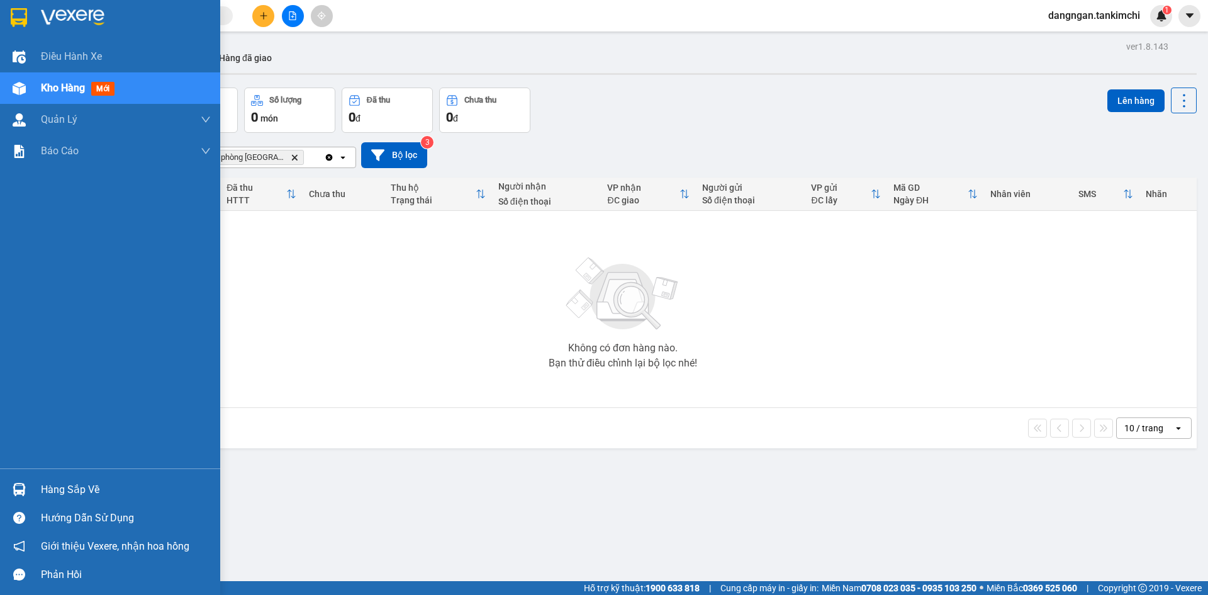
click at [37, 86] on div "Kho hàng mới" at bounding box center [110, 87] width 220 height 31
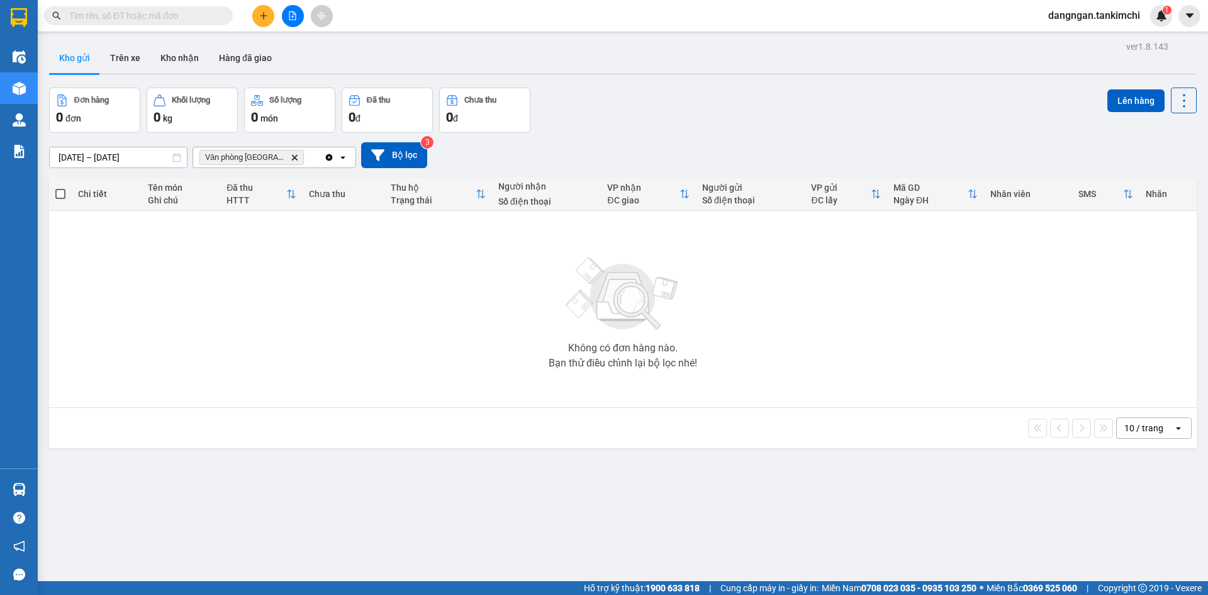
click at [462, 58] on div "Kho gửi Trên xe Kho nhận Hàng đã giao" at bounding box center [623, 59] width 1148 height 33
click at [295, 10] on button at bounding box center [293, 16] width 22 height 22
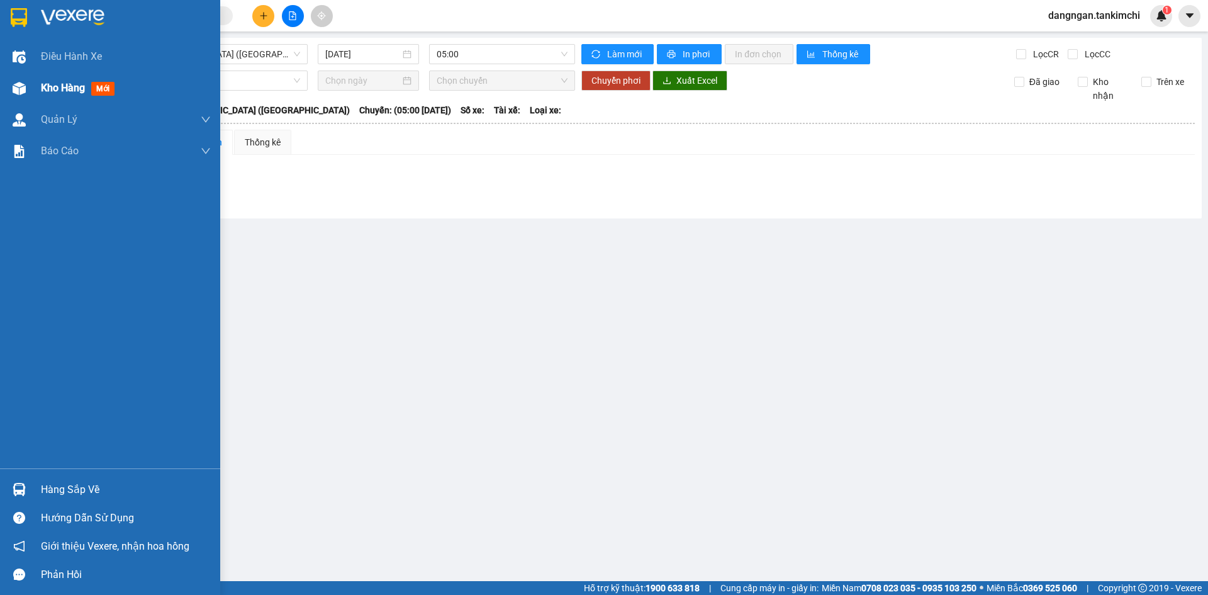
click at [8, 98] on div at bounding box center [19, 88] width 22 height 22
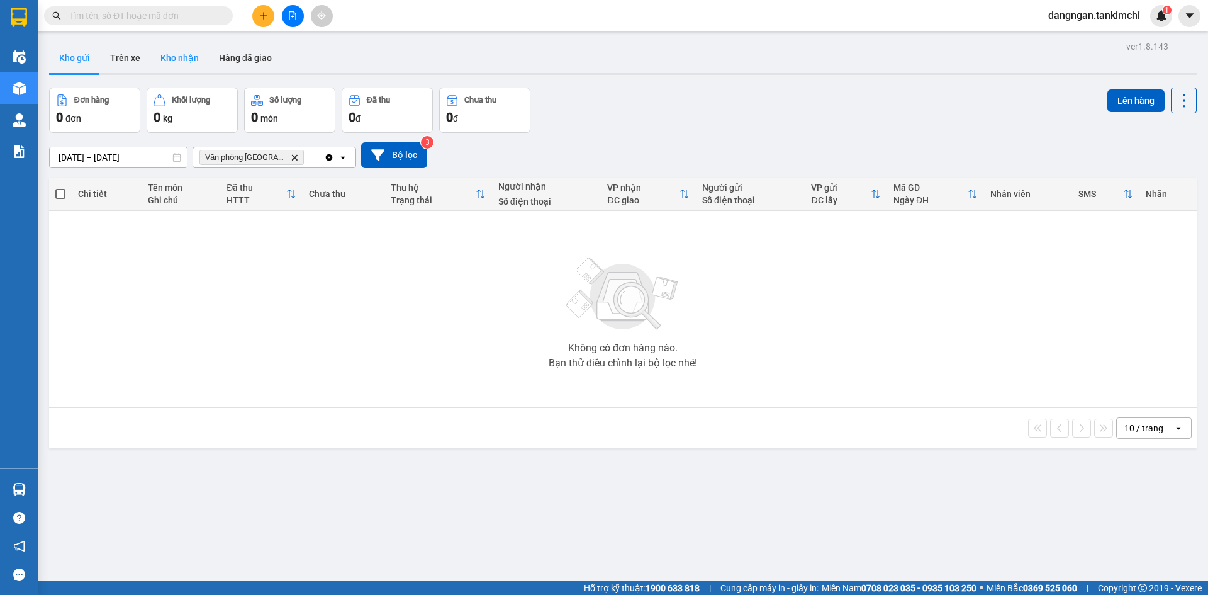
click at [164, 58] on button "Kho nhận" at bounding box center [179, 58] width 59 height 30
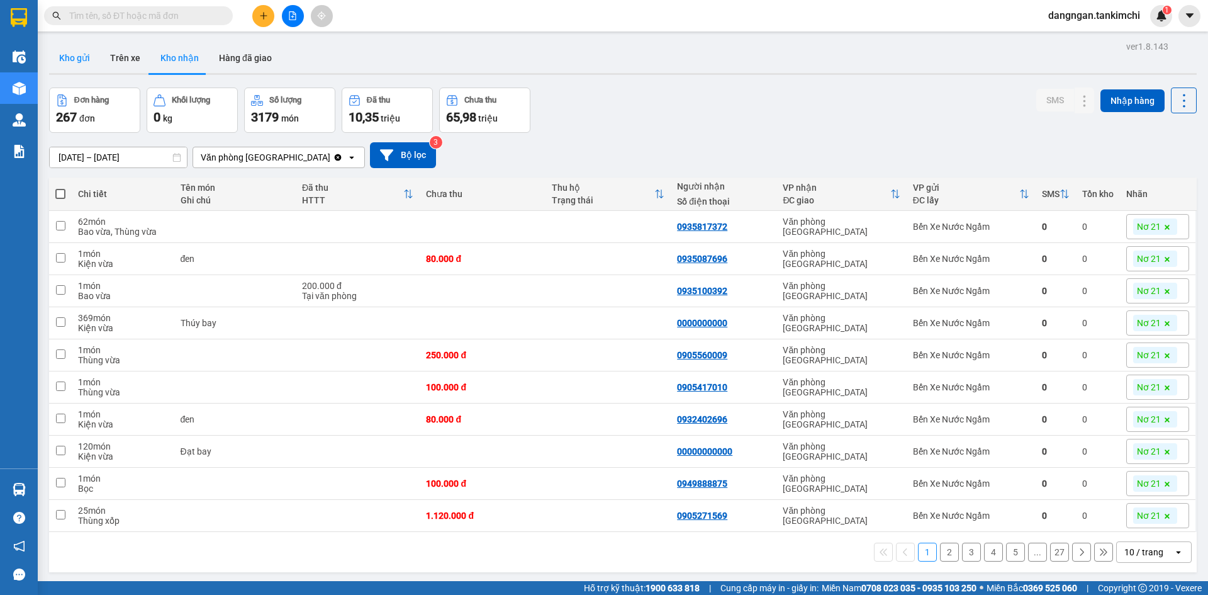
click at [91, 57] on button "Kho gửi" at bounding box center [74, 58] width 51 height 30
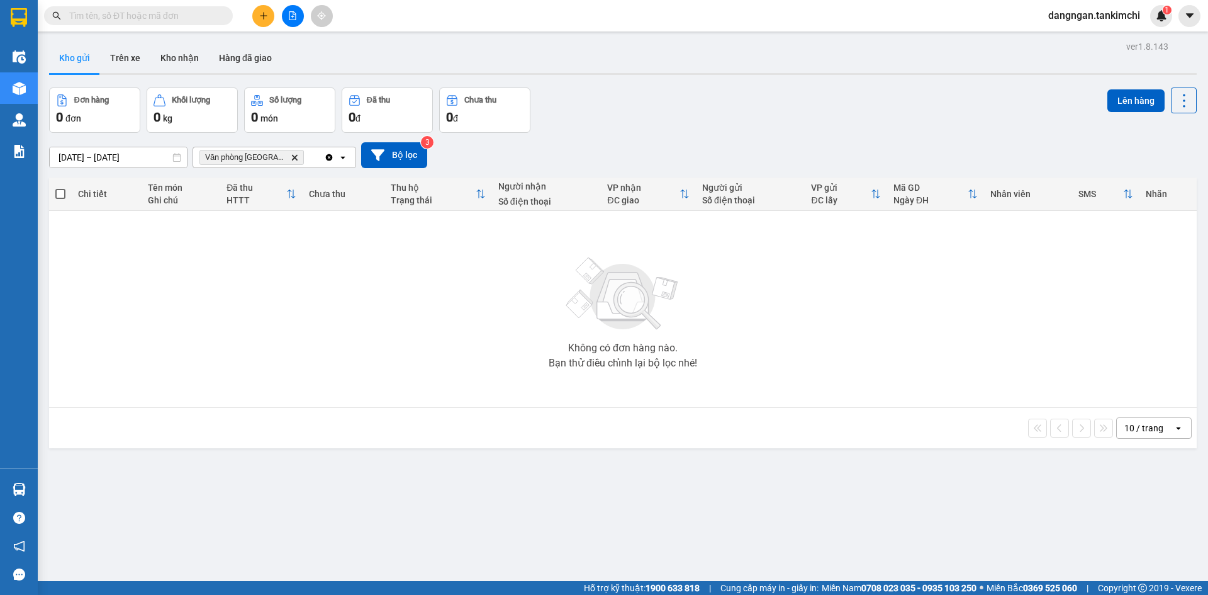
click at [345, 156] on icon "open" at bounding box center [343, 157] width 10 height 10
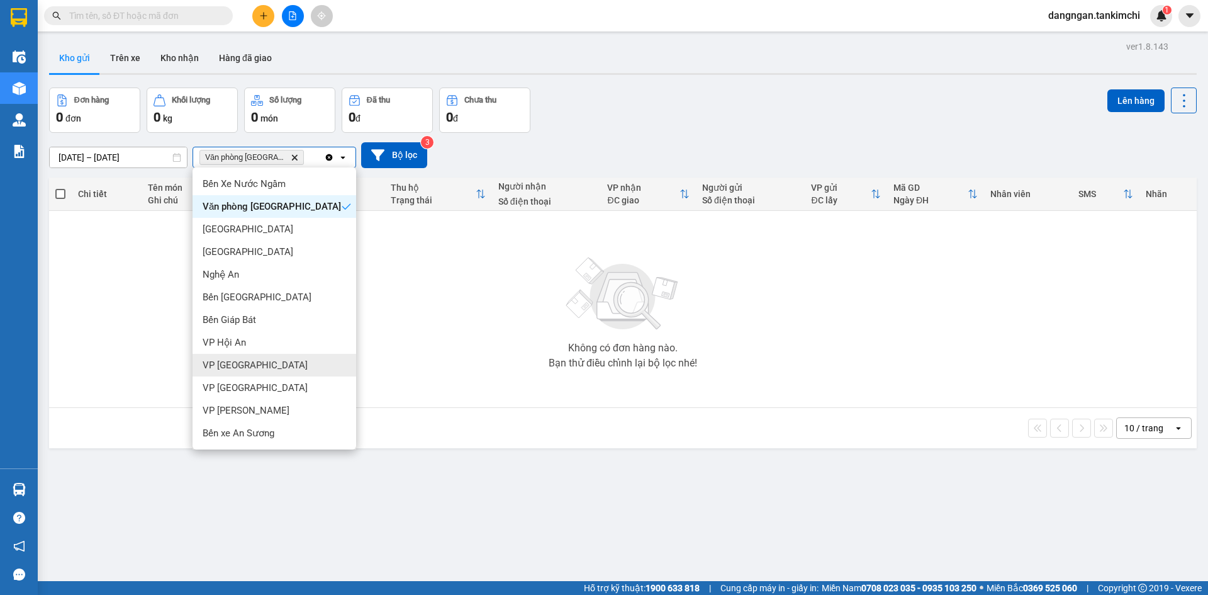
click at [258, 359] on div "VP [GEOGRAPHIC_DATA]" at bounding box center [275, 365] width 164 height 23
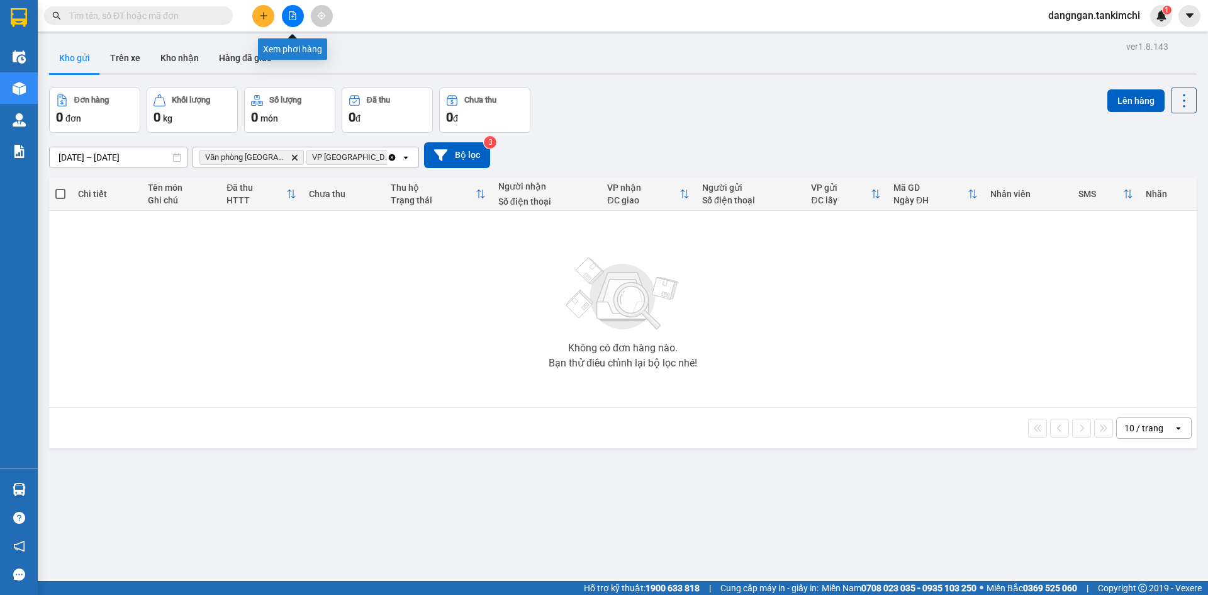
click at [295, 13] on icon "file-add" at bounding box center [292, 15] width 9 height 9
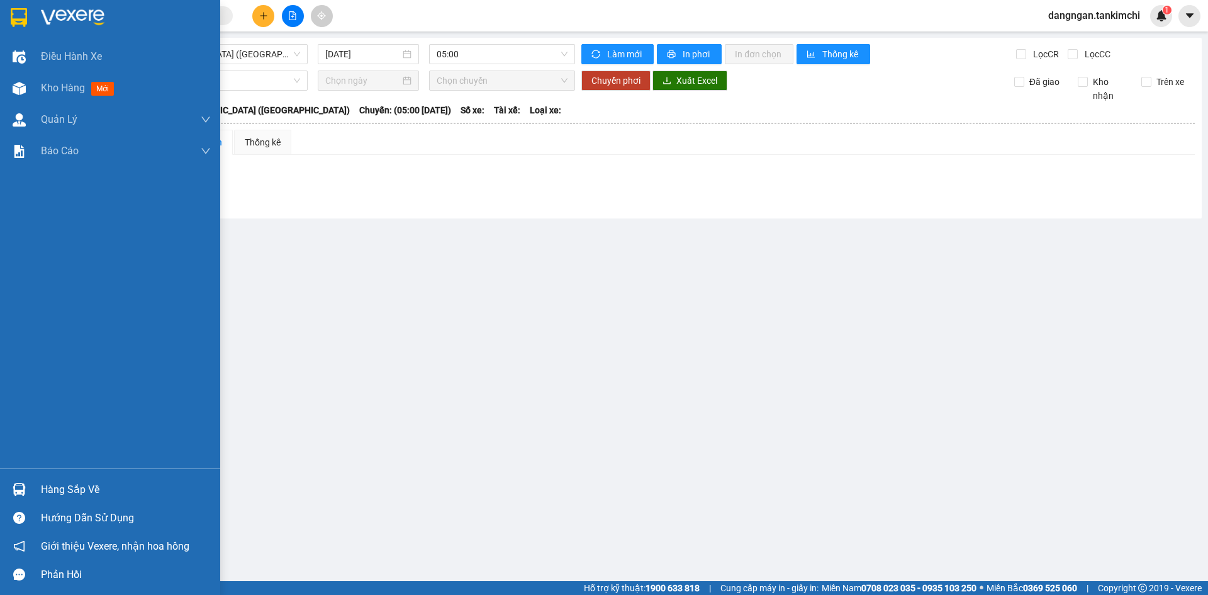
click at [22, 97] on div at bounding box center [19, 88] width 22 height 22
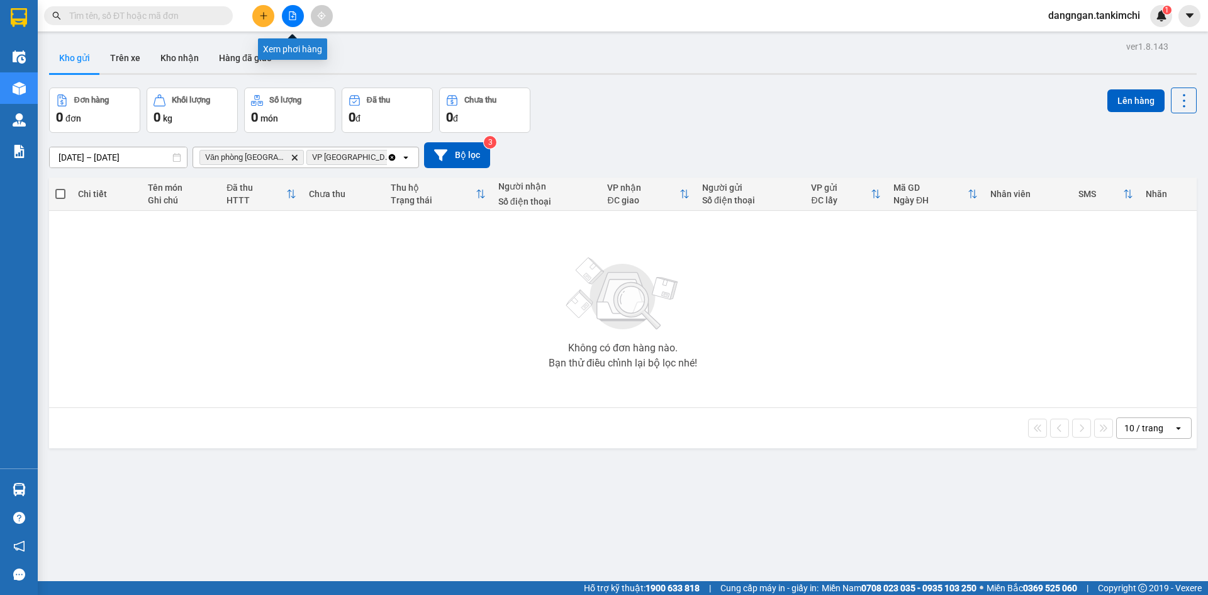
click at [304, 12] on div at bounding box center [292, 16] width 94 height 22
click at [296, 14] on icon "file-add" at bounding box center [292, 15] width 7 height 9
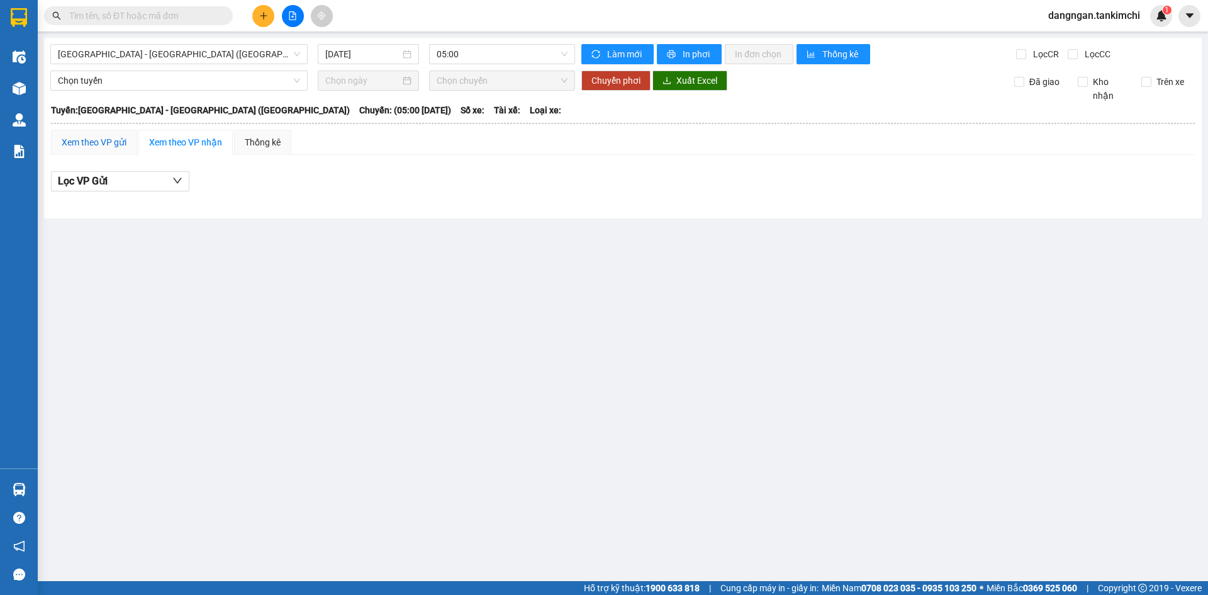
click at [109, 147] on div "Xem theo VP gửi" at bounding box center [94, 142] width 65 height 14
click at [171, 157] on div "Xem theo VP gửi Xem theo VP nhận Thống kê Lọc VP nhận Lọc VP Gửi" at bounding box center [623, 168] width 1144 height 76
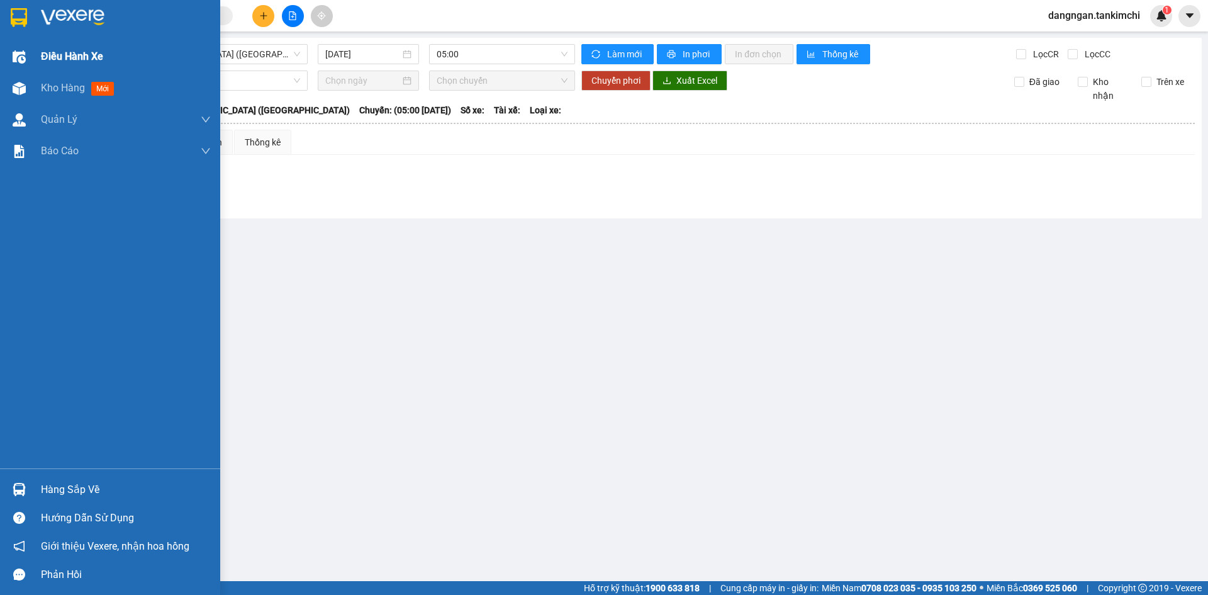
click at [32, 69] on div "Điều hành xe" at bounding box center [110, 56] width 220 height 31
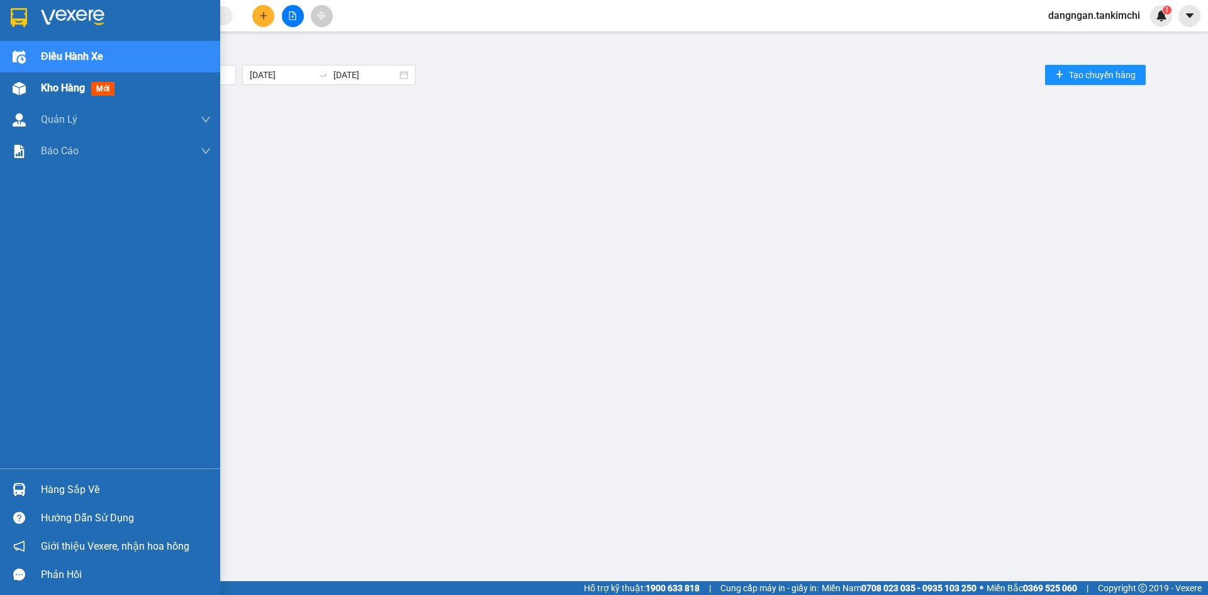
click at [28, 84] on div at bounding box center [19, 88] width 22 height 22
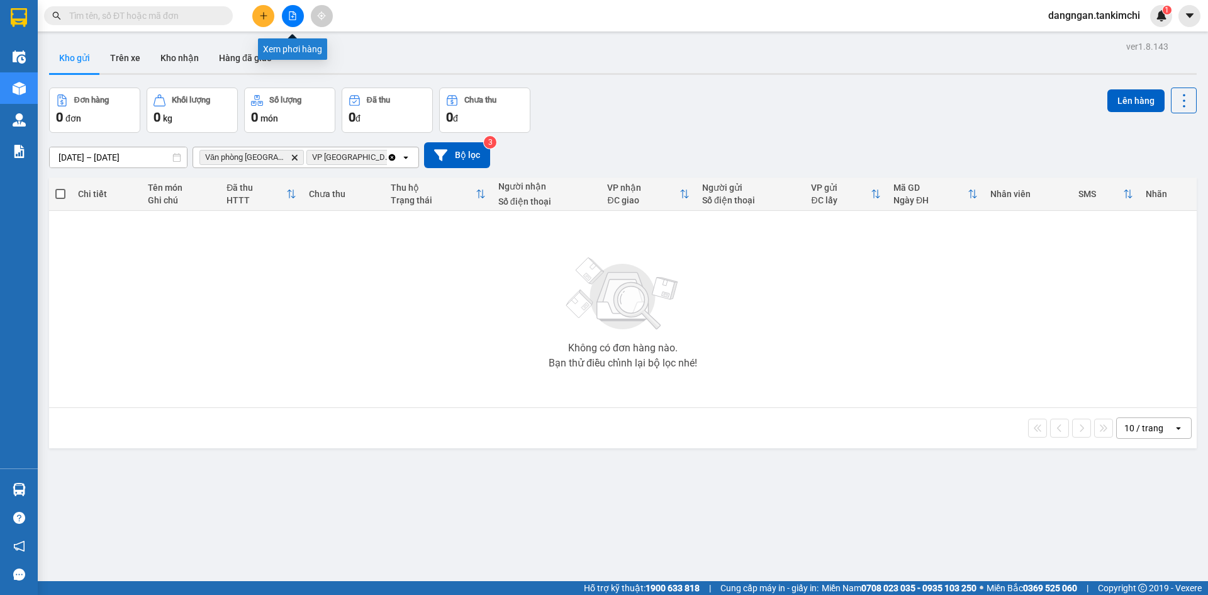
click at [296, 14] on icon "file-add" at bounding box center [292, 15] width 9 height 9
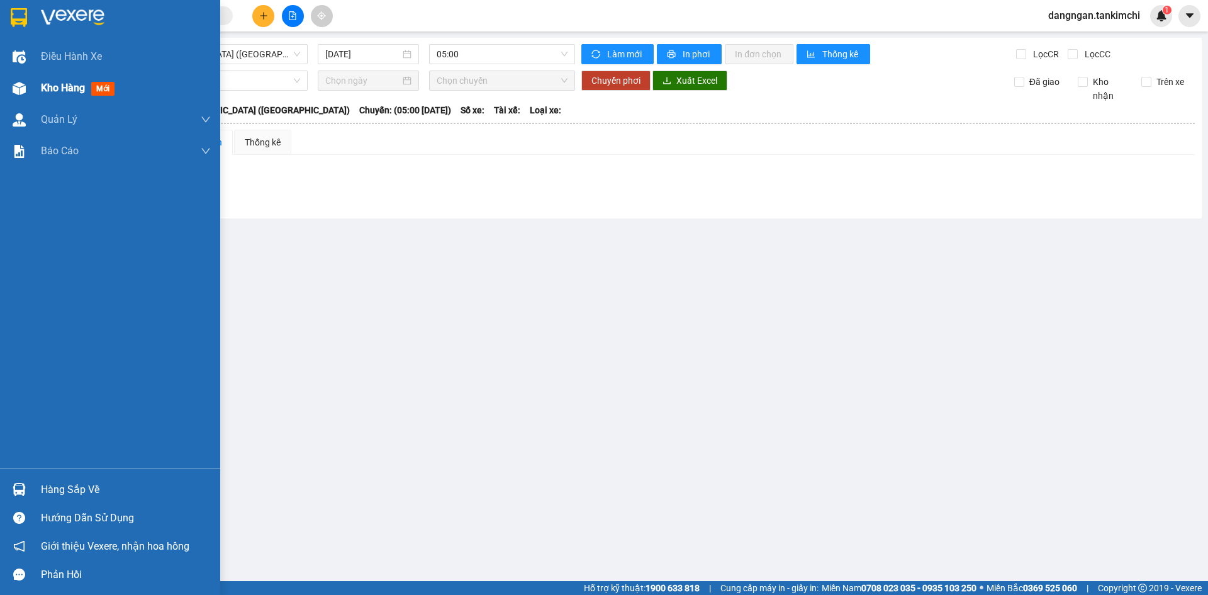
click at [19, 94] on img at bounding box center [19, 88] width 13 height 13
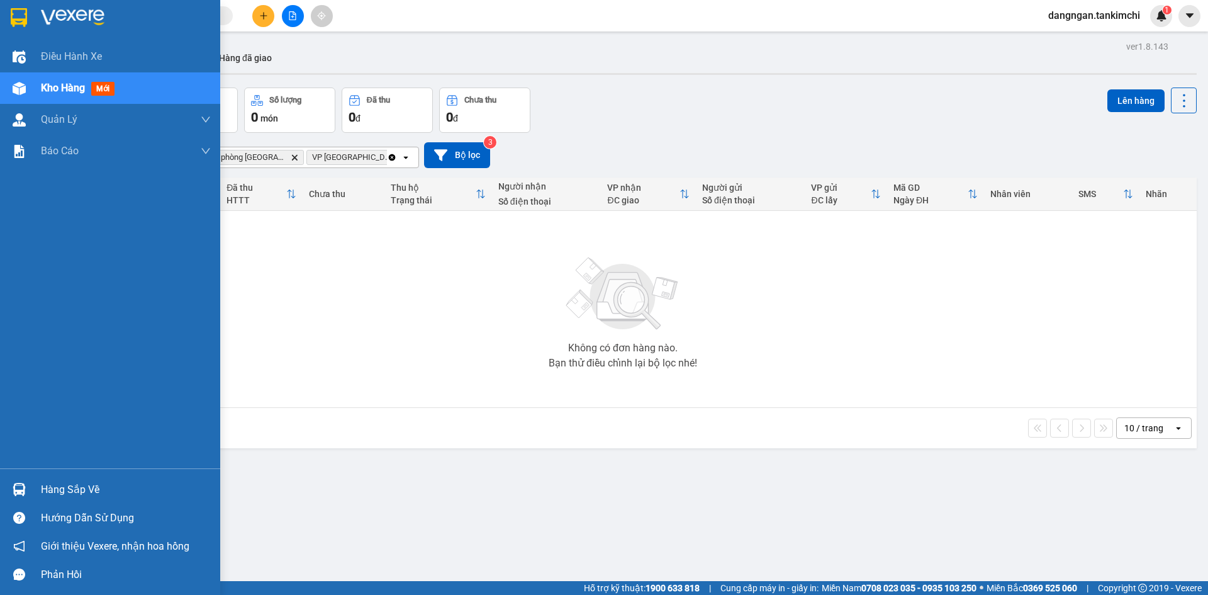
click at [31, 87] on div "Kho hàng mới" at bounding box center [110, 87] width 220 height 31
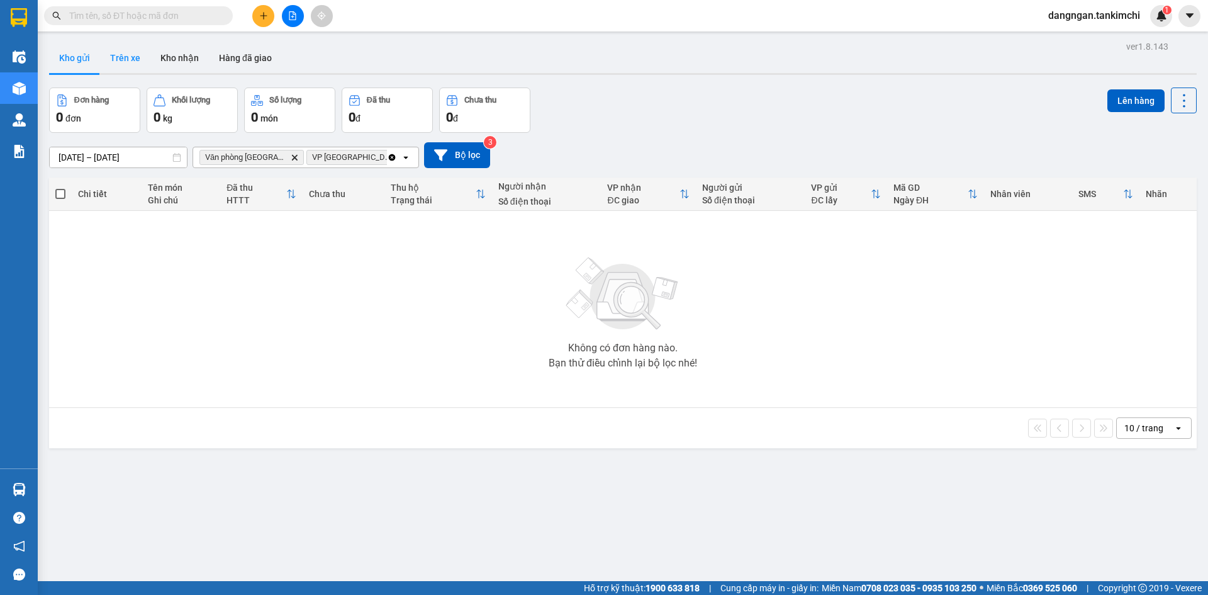
click at [125, 52] on button "Trên xe" at bounding box center [125, 58] width 50 height 30
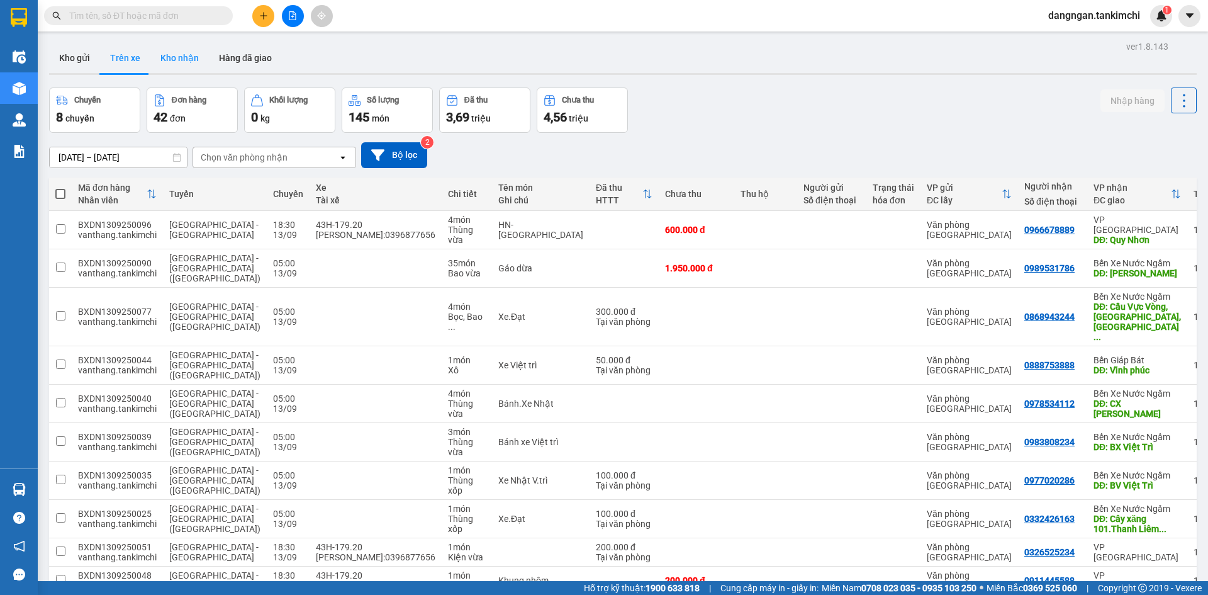
click at [179, 64] on button "Kho nhận" at bounding box center [179, 58] width 59 height 30
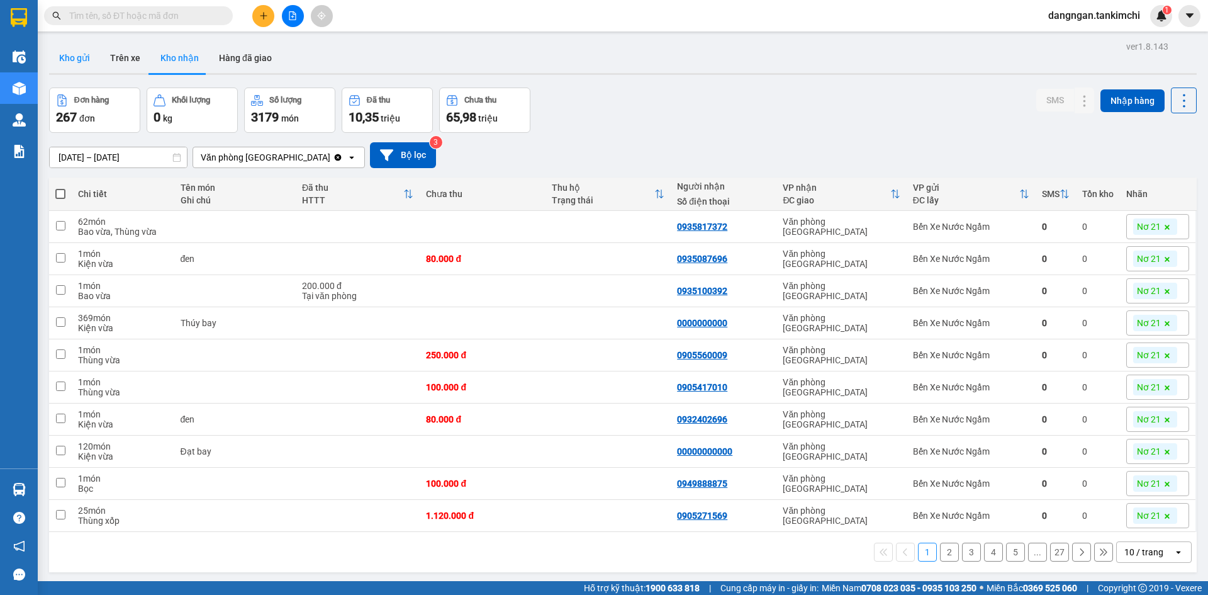
click at [78, 60] on button "Kho gửi" at bounding box center [74, 58] width 51 height 30
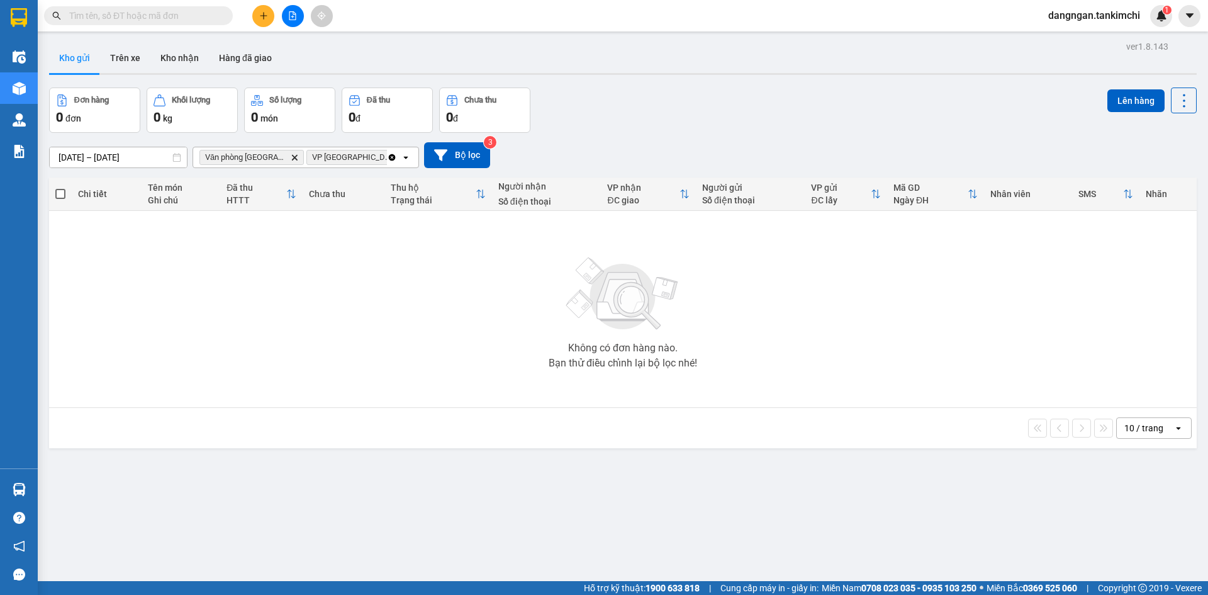
click at [281, 155] on span "Văn phòng Đà Nẵng Delete" at bounding box center [251, 157] width 104 height 15
click at [292, 155] on icon "Văn phòng Đà Nẵng, close by backspace" at bounding box center [295, 157] width 6 height 6
click at [177, 64] on button "Kho nhận" at bounding box center [179, 58] width 59 height 30
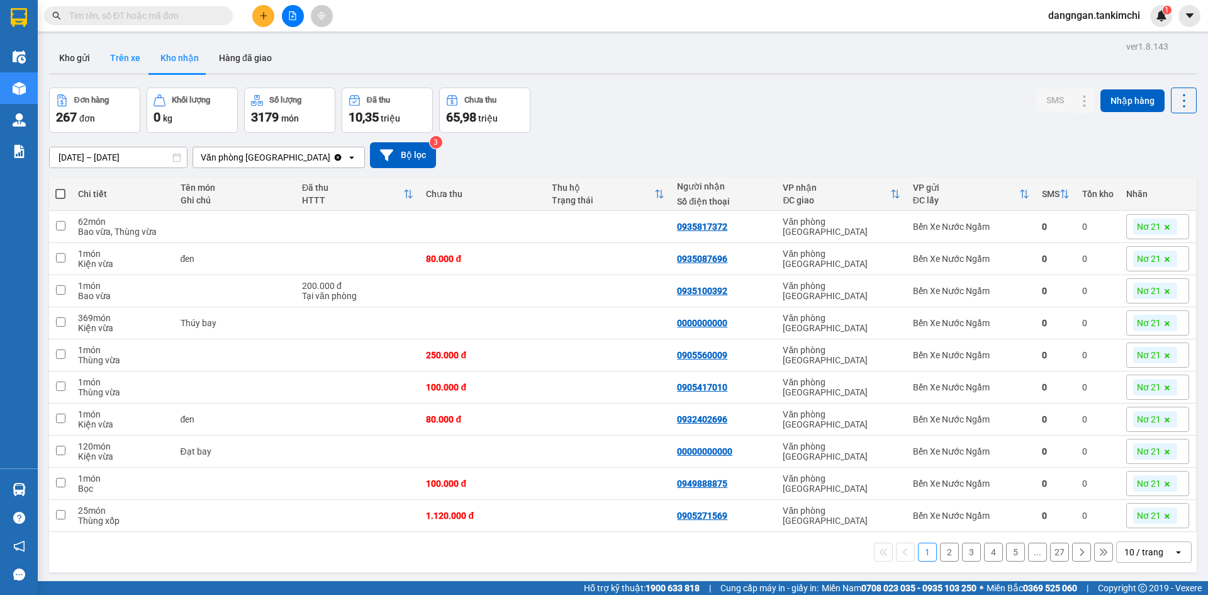
click at [135, 61] on button "Trên xe" at bounding box center [125, 58] width 50 height 30
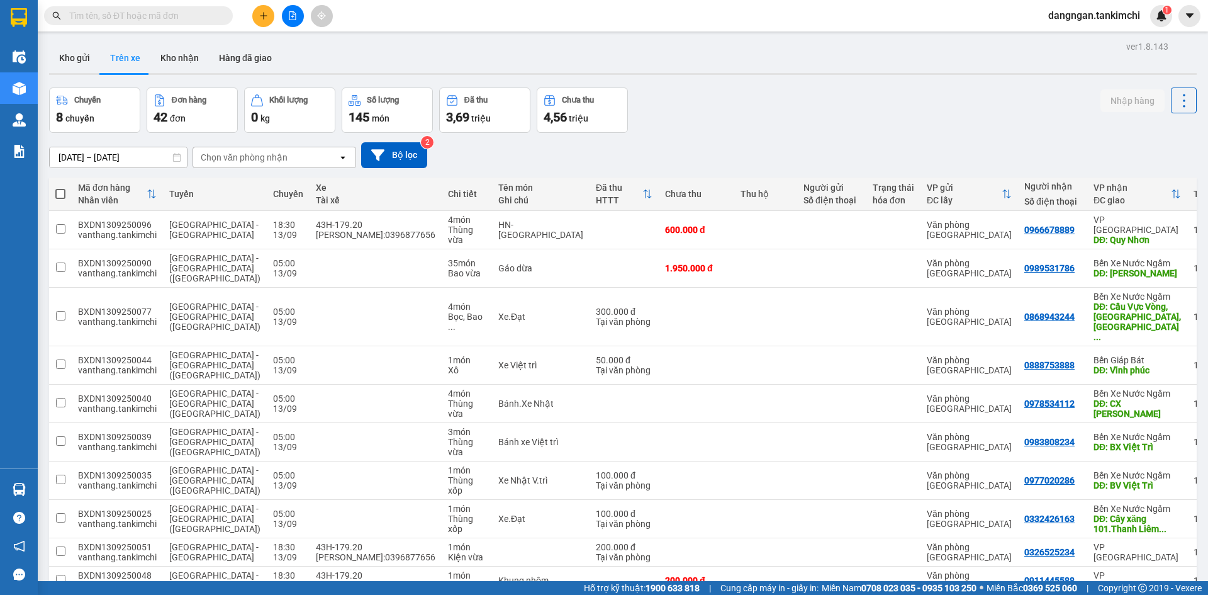
drag, startPoint x: 245, startPoint y: 62, endPoint x: 148, endPoint y: 66, distance: 97.6
click at [245, 62] on button "Hàng đã giao" at bounding box center [245, 58] width 73 height 30
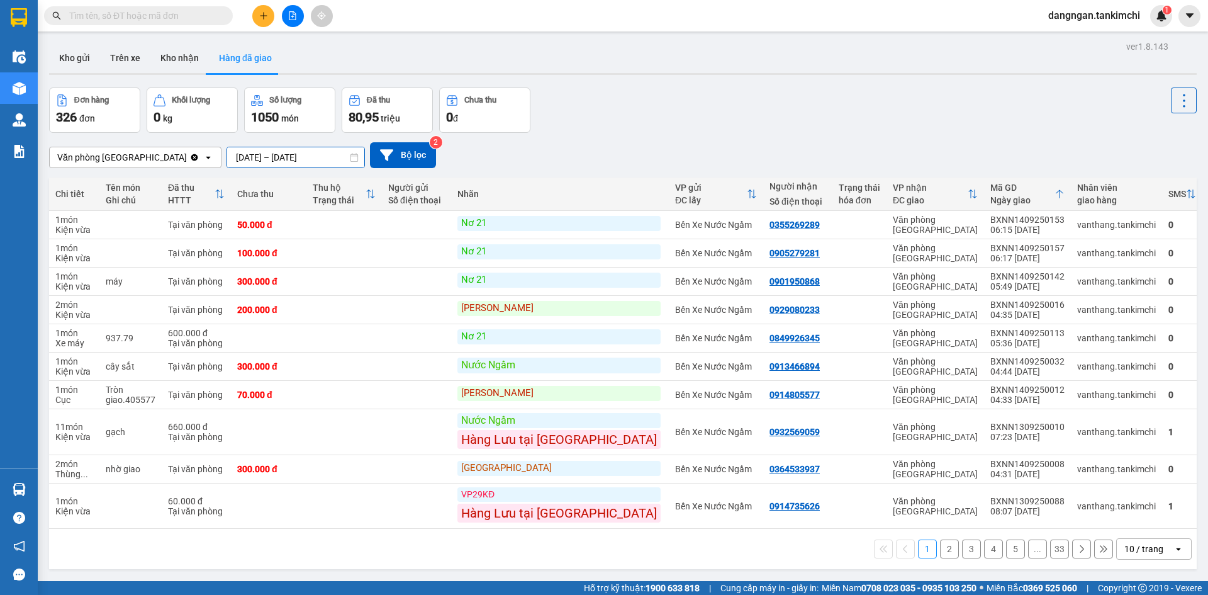
click at [298, 150] on input "[DATE] – [DATE]" at bounding box center [295, 157] width 137 height 20
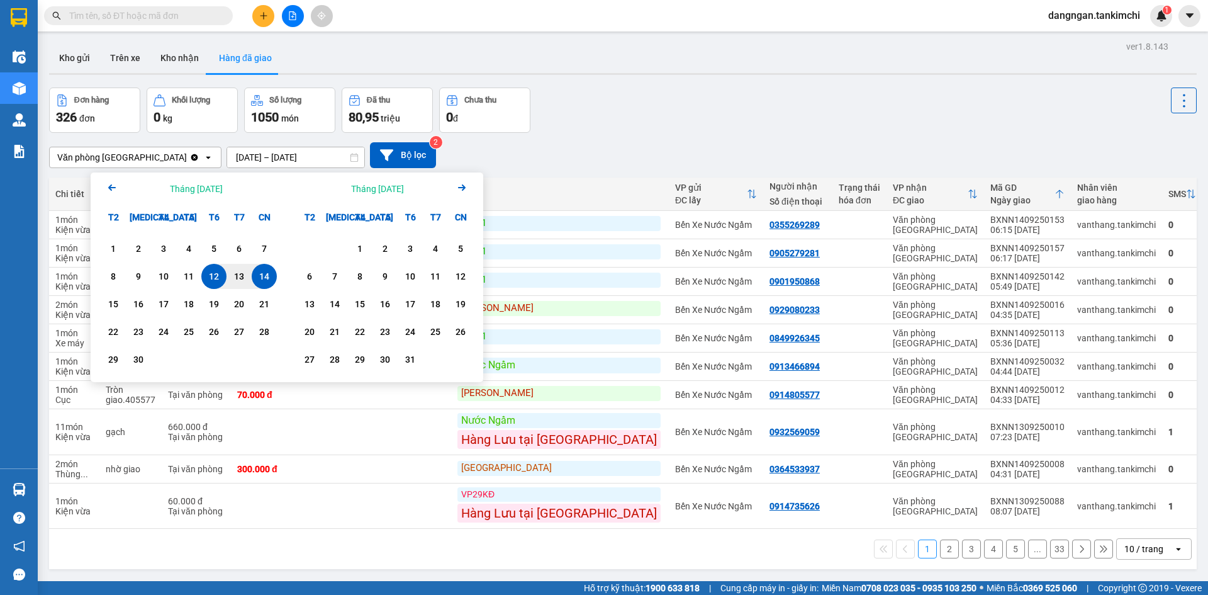
click at [264, 275] on div "14" at bounding box center [264, 276] width 18 height 15
type input "[DATE] – [DATE]"
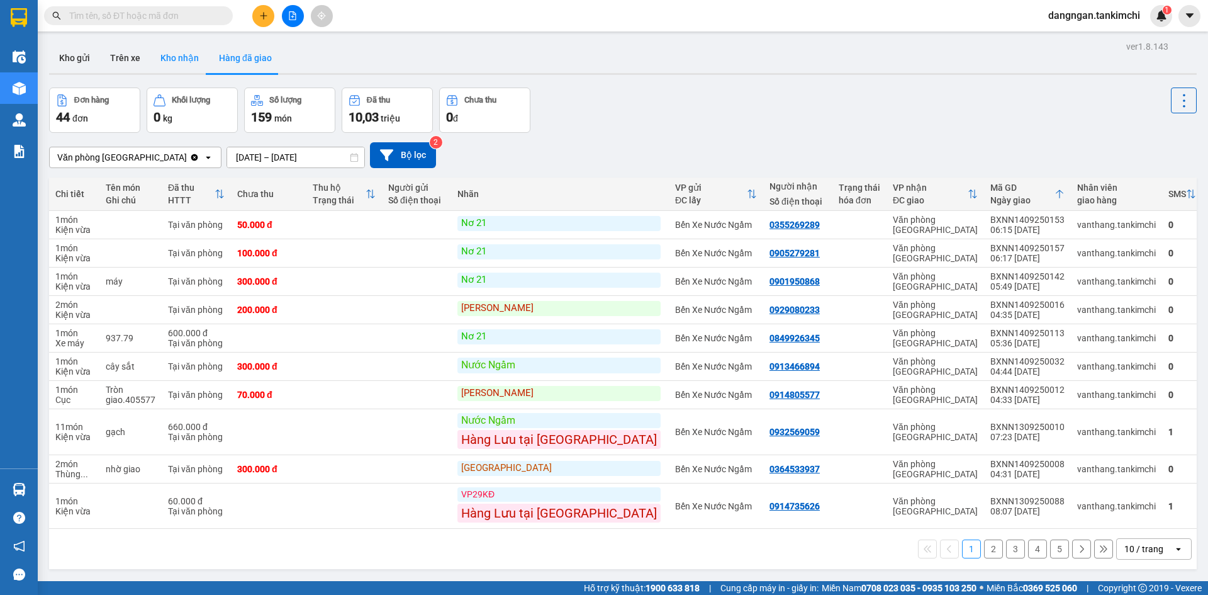
click at [164, 59] on button "Kho nhận" at bounding box center [179, 58] width 59 height 30
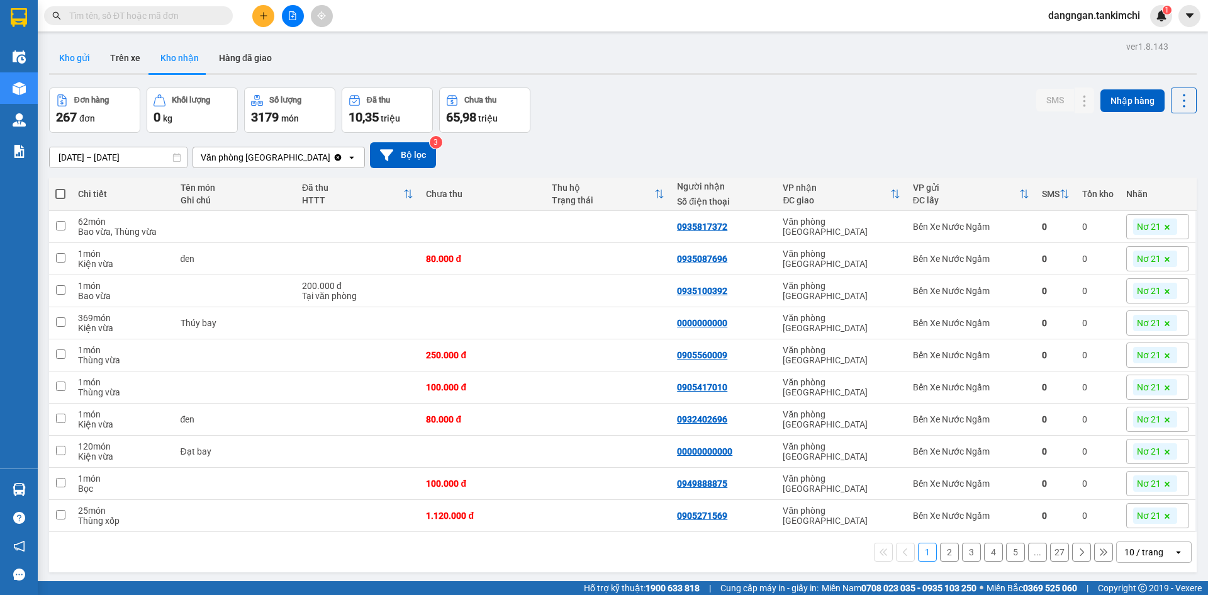
click at [60, 59] on button "Kho gửi" at bounding box center [74, 58] width 51 height 30
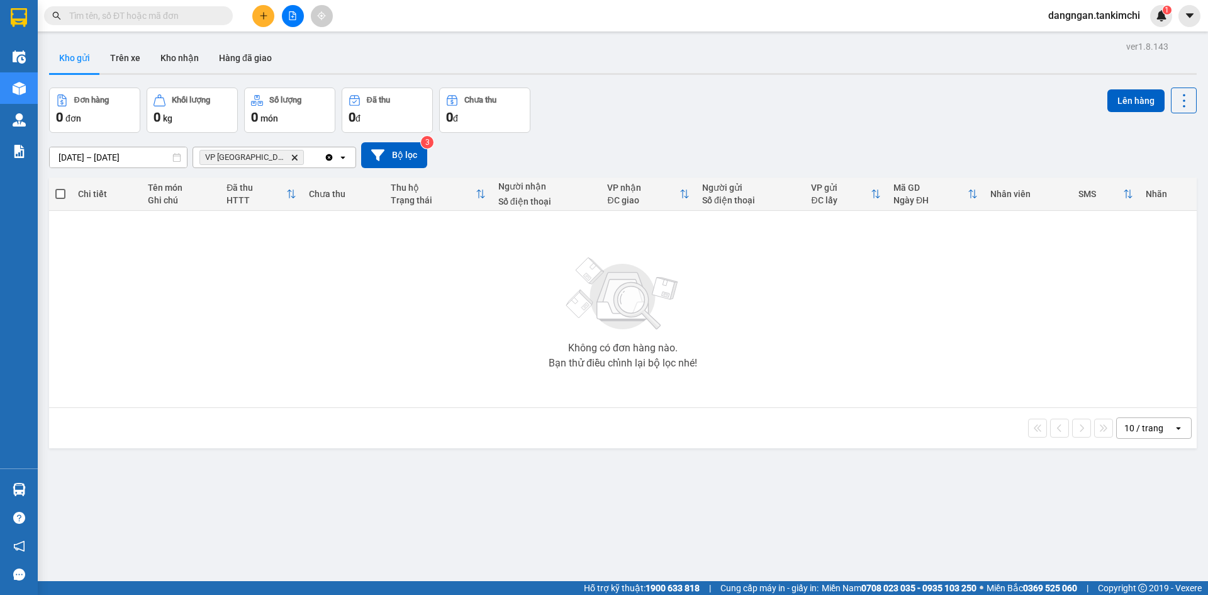
click at [131, 157] on input "[DATE] – [DATE]" at bounding box center [118, 157] width 137 height 20
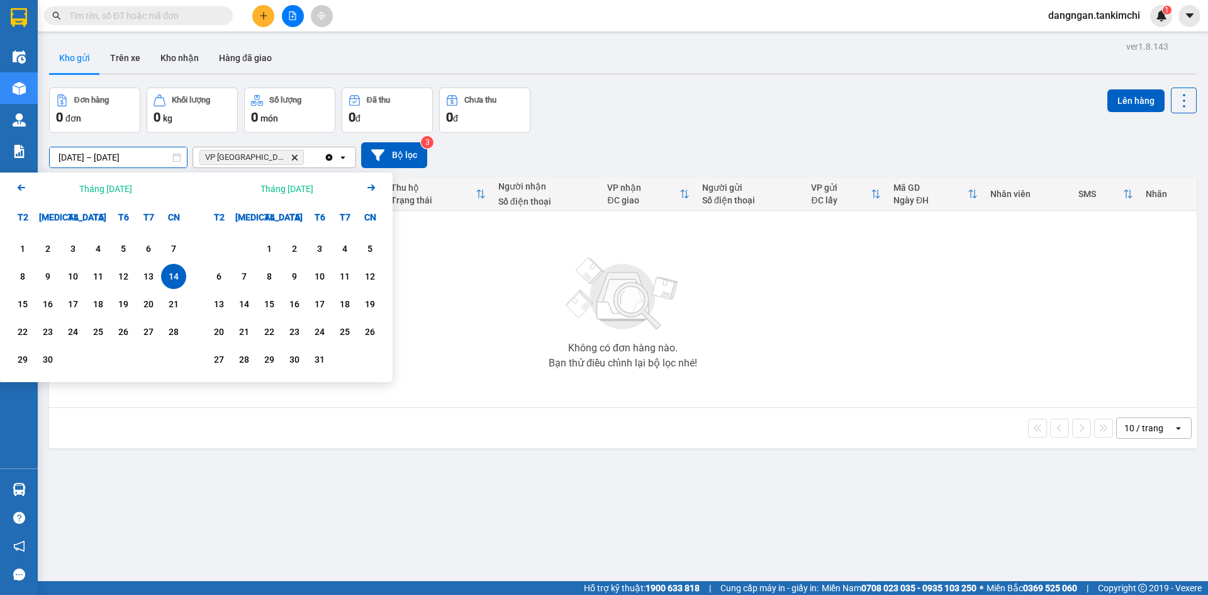
click at [131, 157] on input "[DATE] – [DATE]" at bounding box center [118, 157] width 137 height 20
click at [560, 291] on img at bounding box center [623, 294] width 126 height 88
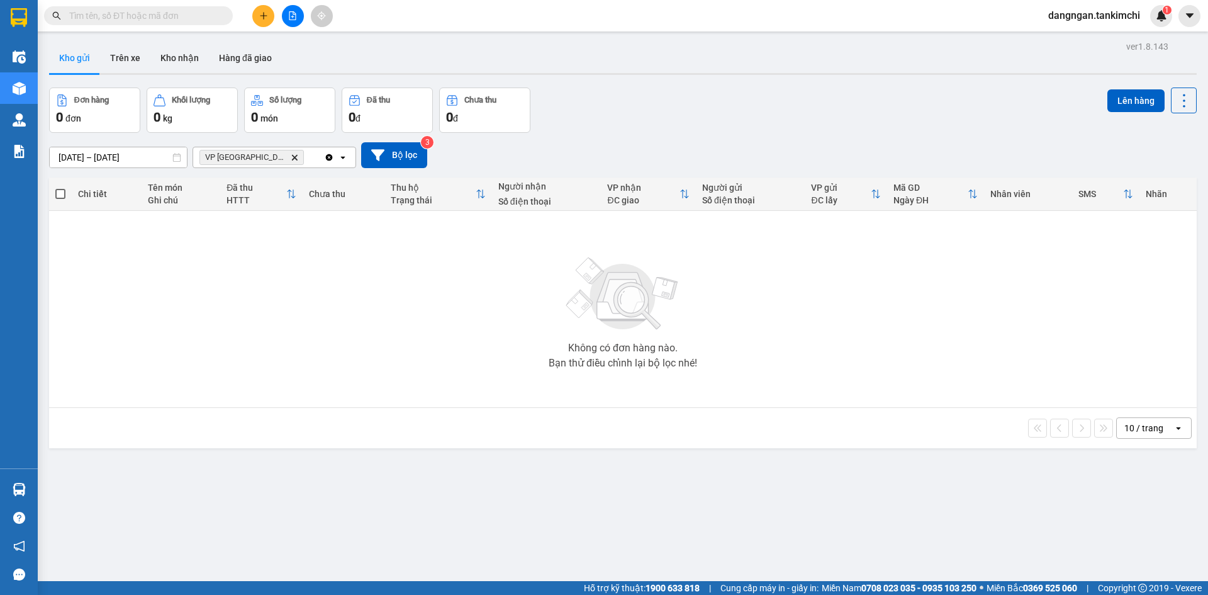
click at [323, 52] on div "Kho gửi Trên xe Kho nhận Hàng đã giao" at bounding box center [623, 59] width 1148 height 33
click at [169, 52] on button "Kho nhận" at bounding box center [179, 58] width 59 height 30
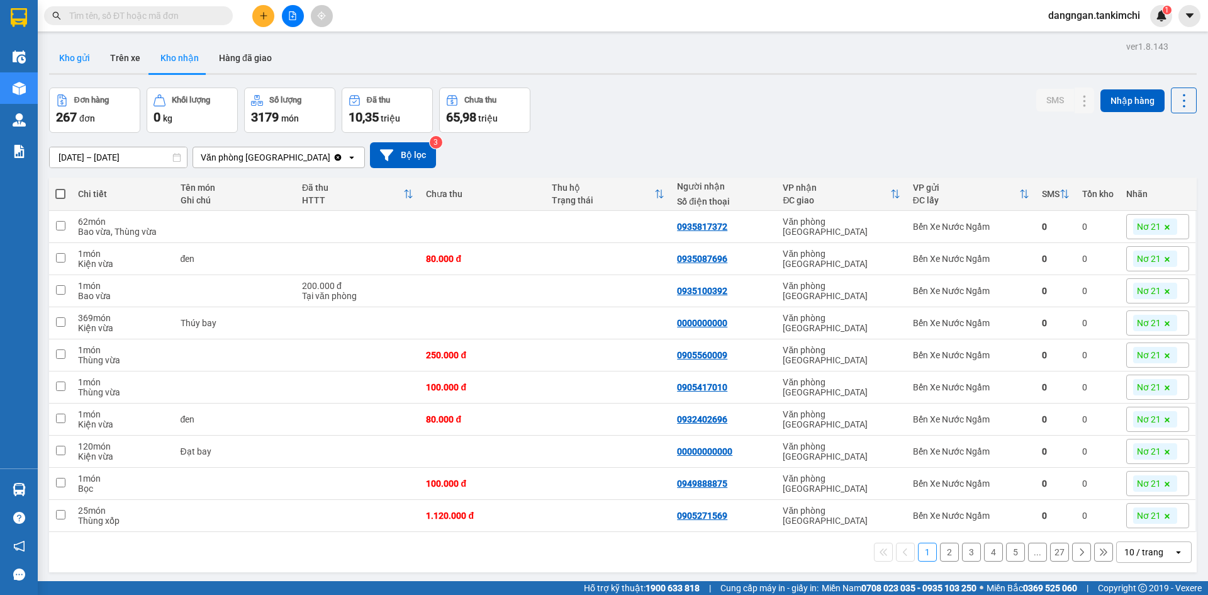
click at [74, 62] on button "Kho gửi" at bounding box center [74, 58] width 51 height 30
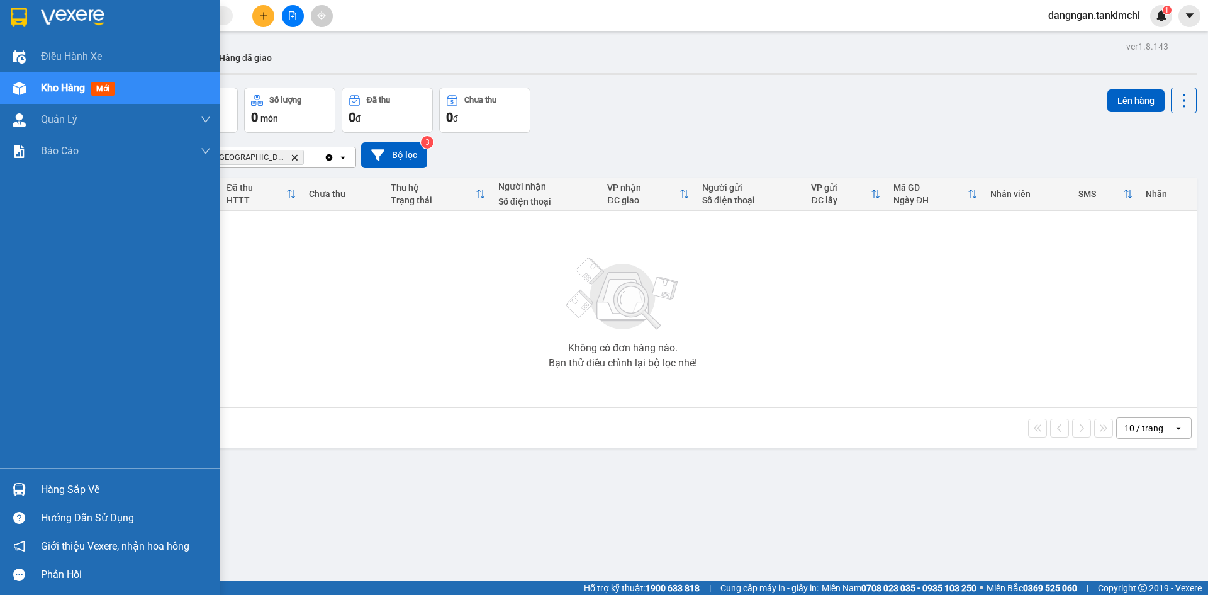
click at [23, 89] on img at bounding box center [19, 88] width 13 height 13
click at [41, 86] on span "Kho hàng" at bounding box center [63, 88] width 44 height 12
